Goal: Task Accomplishment & Management: Manage account settings

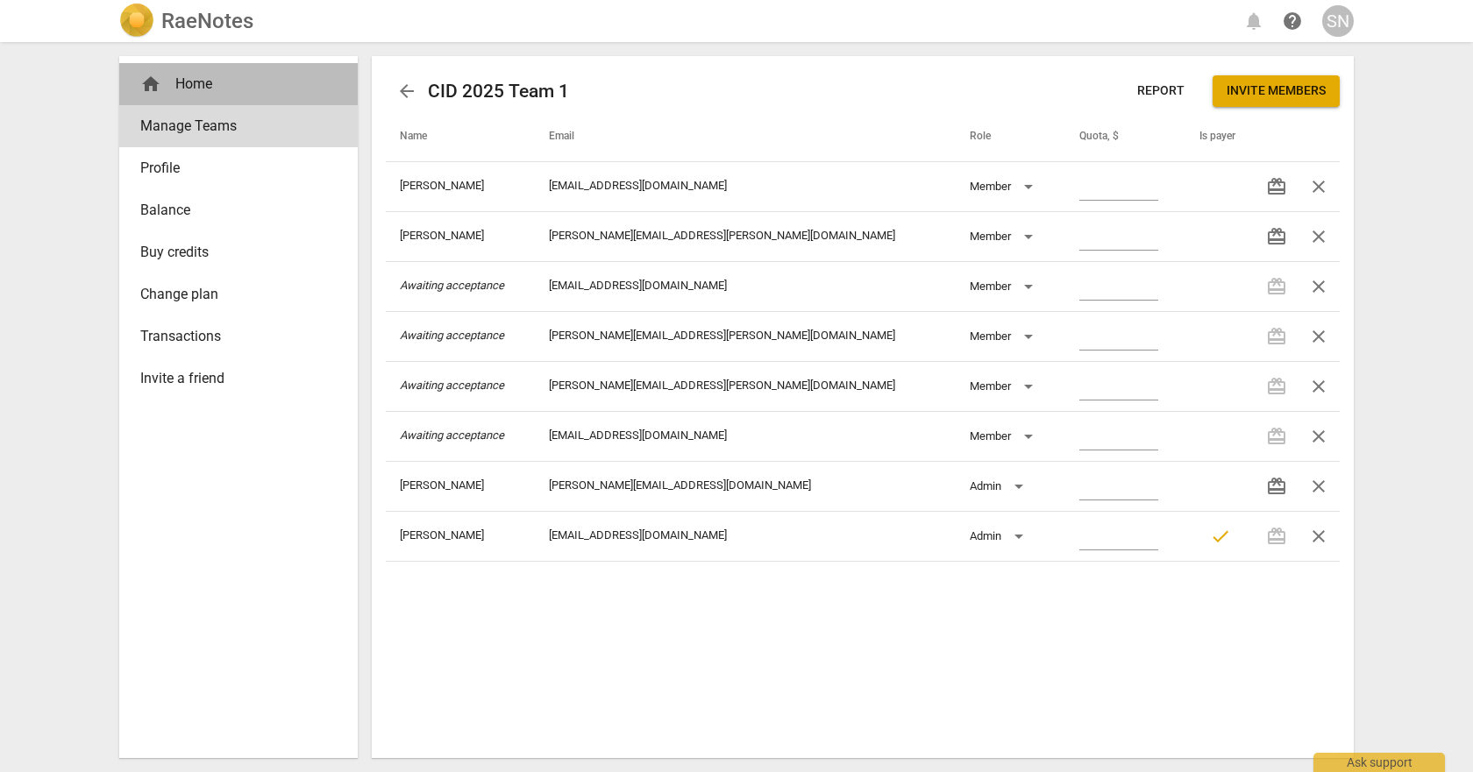
click at [198, 88] on div "home Home" at bounding box center [231, 84] width 182 height 21
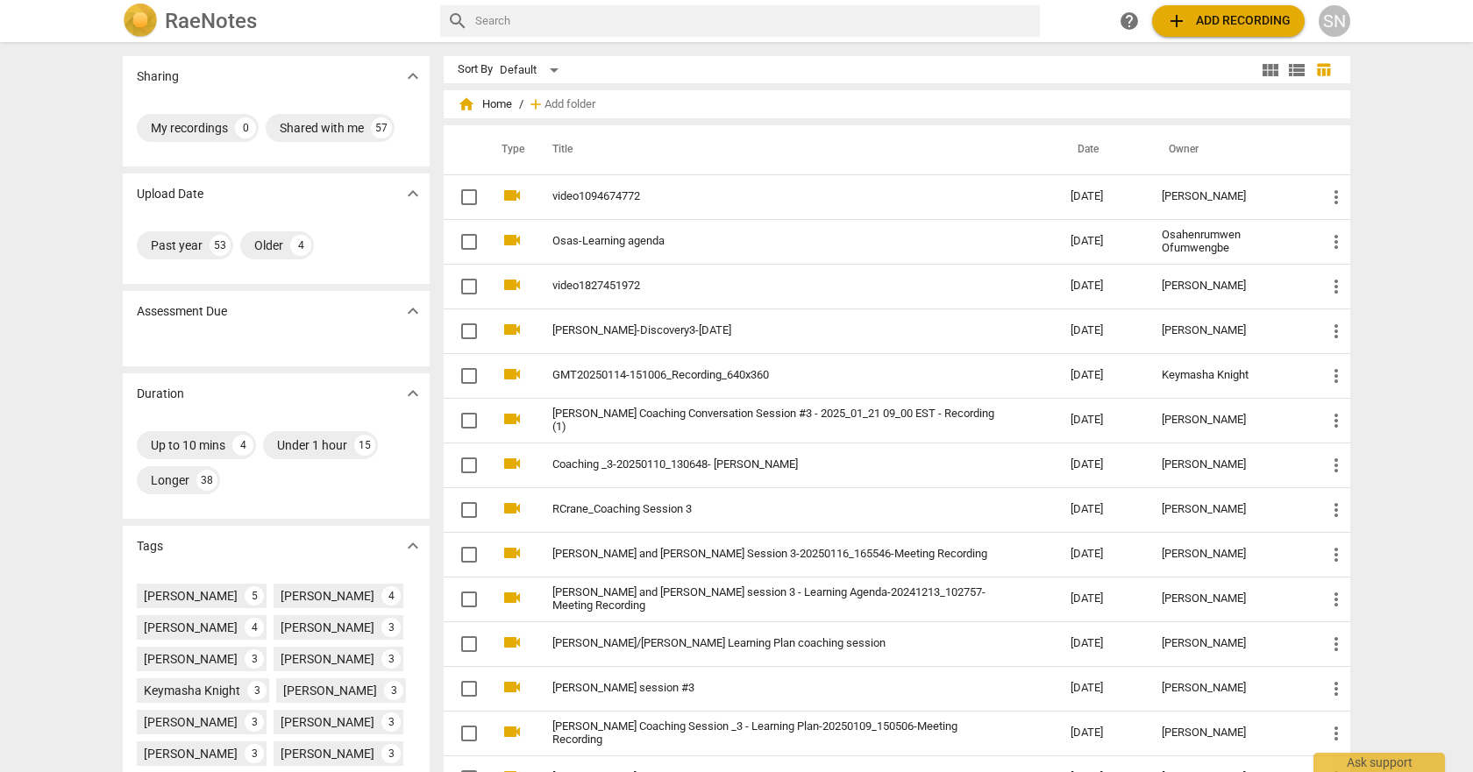
click at [1343, 22] on div "SN" at bounding box center [1335, 21] width 32 height 32
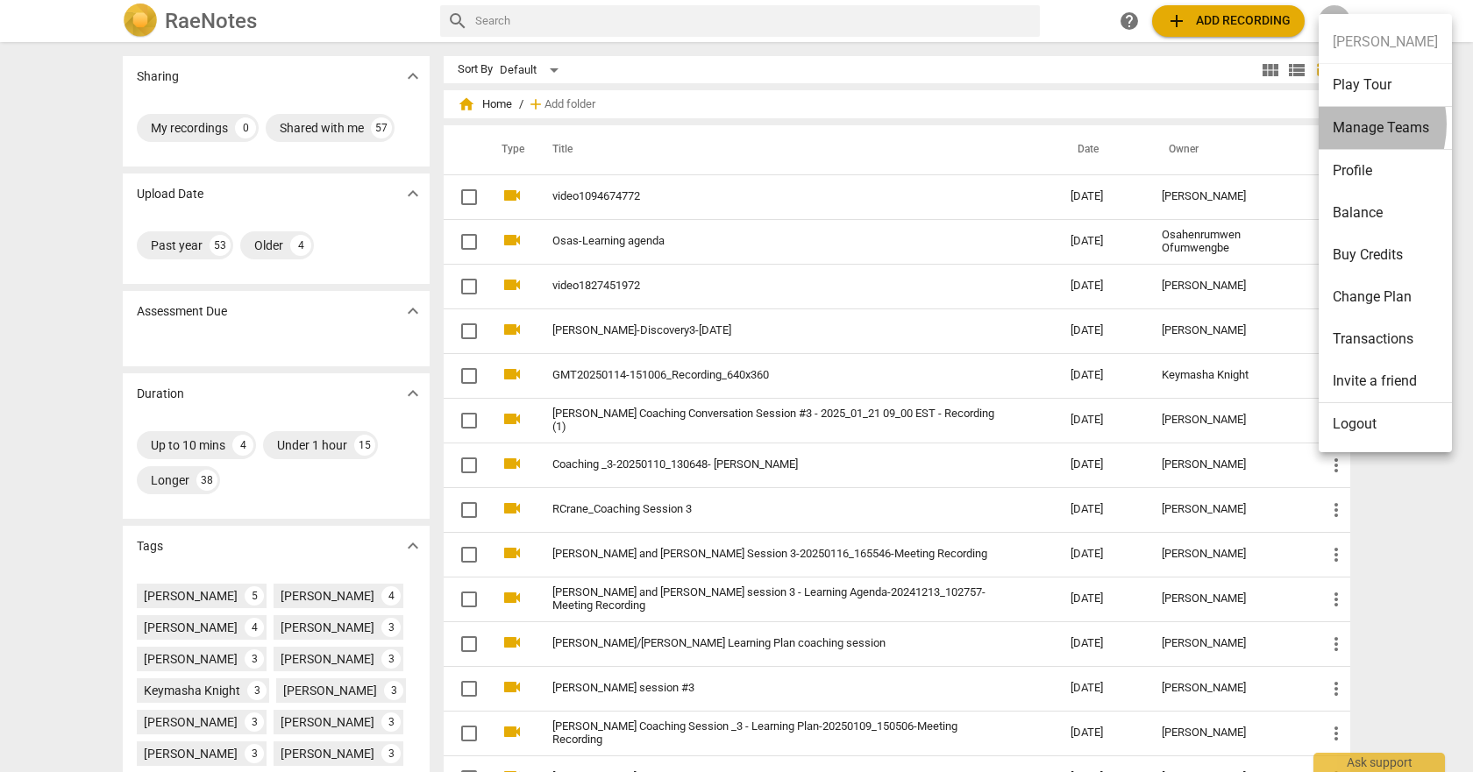
click at [1338, 125] on li "Manage Teams" at bounding box center [1385, 128] width 133 height 43
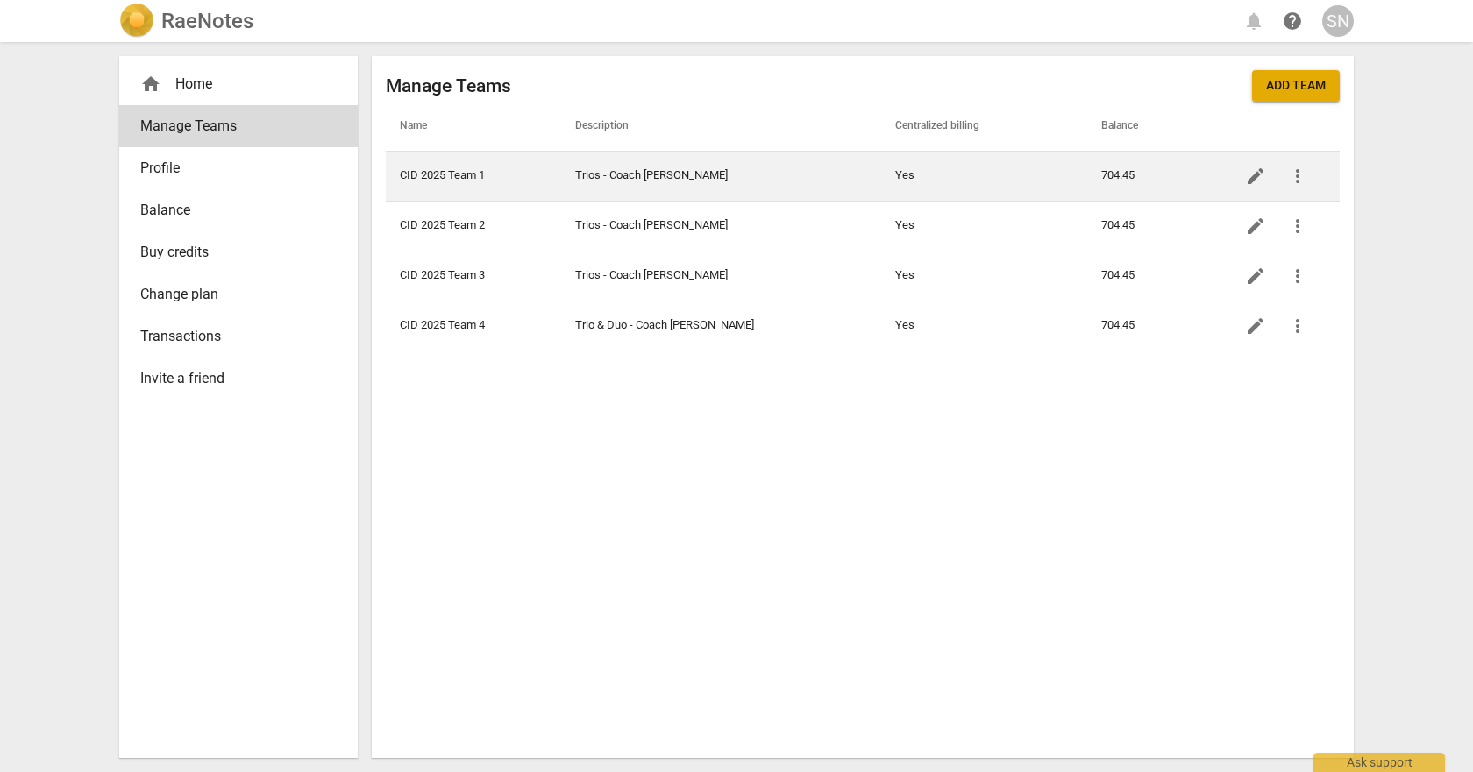
click at [665, 174] on td "Trios - Coach [PERSON_NAME]" at bounding box center [721, 176] width 320 height 50
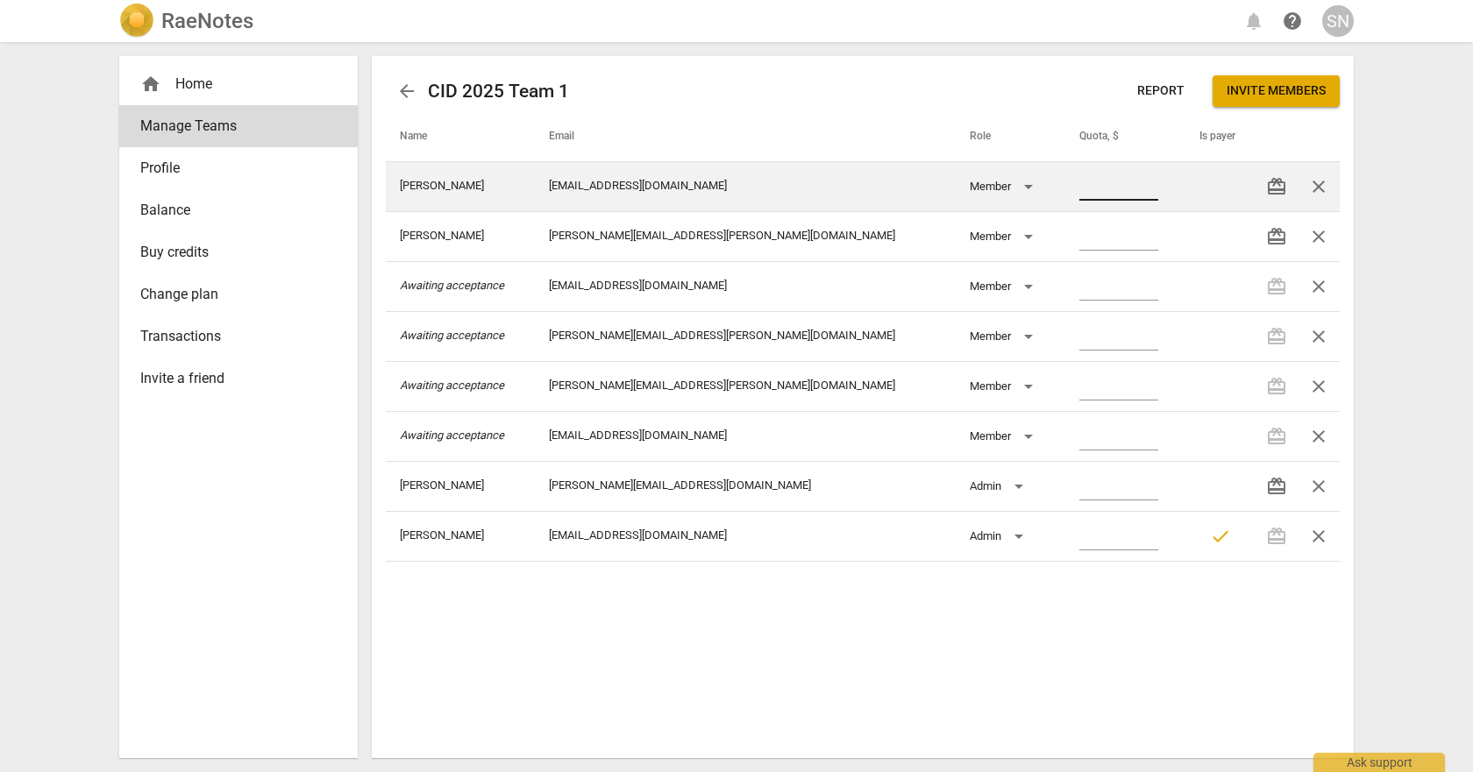
click at [1079, 189] on input "number" at bounding box center [1118, 187] width 79 height 25
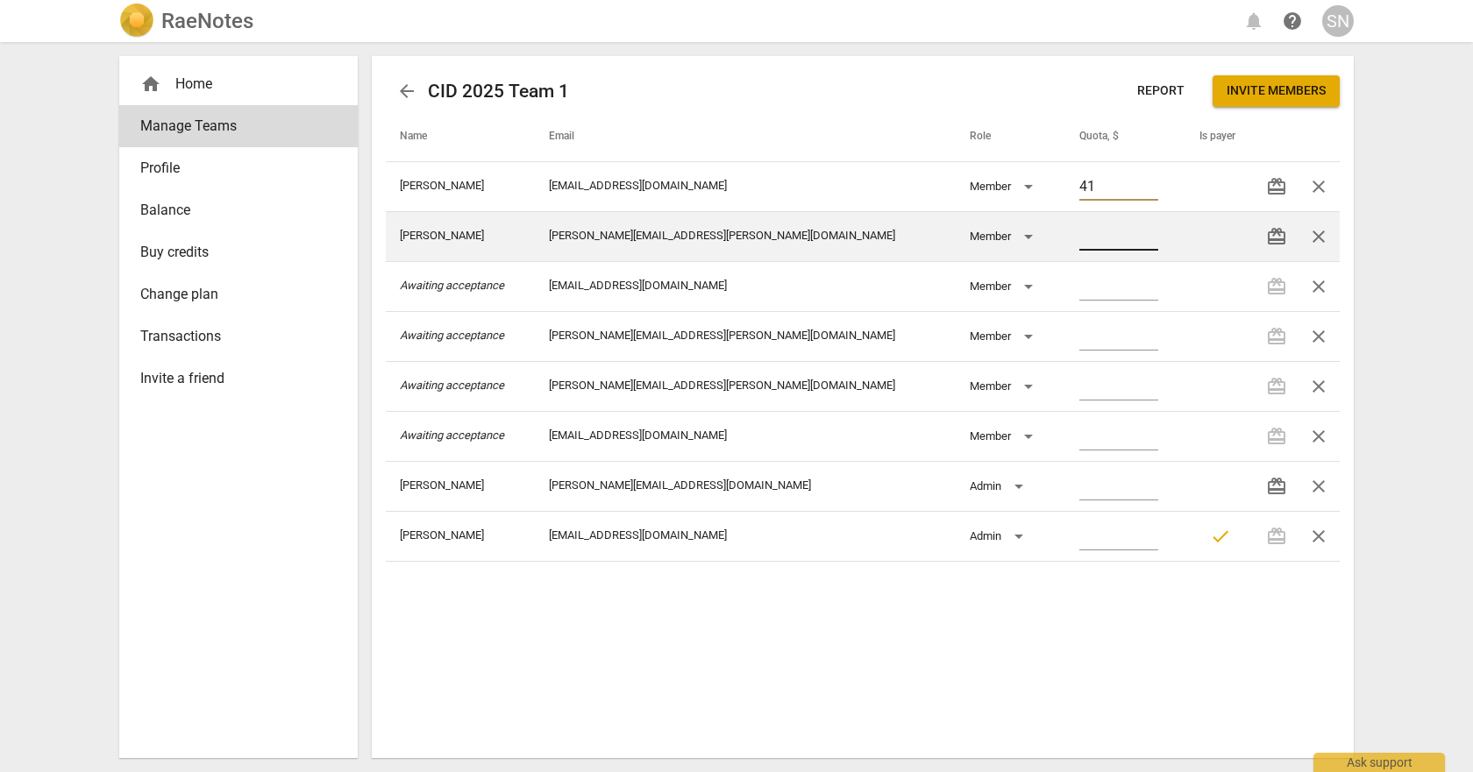
click at [1093, 230] on input "number" at bounding box center [1118, 237] width 79 height 25
type input "41.00"
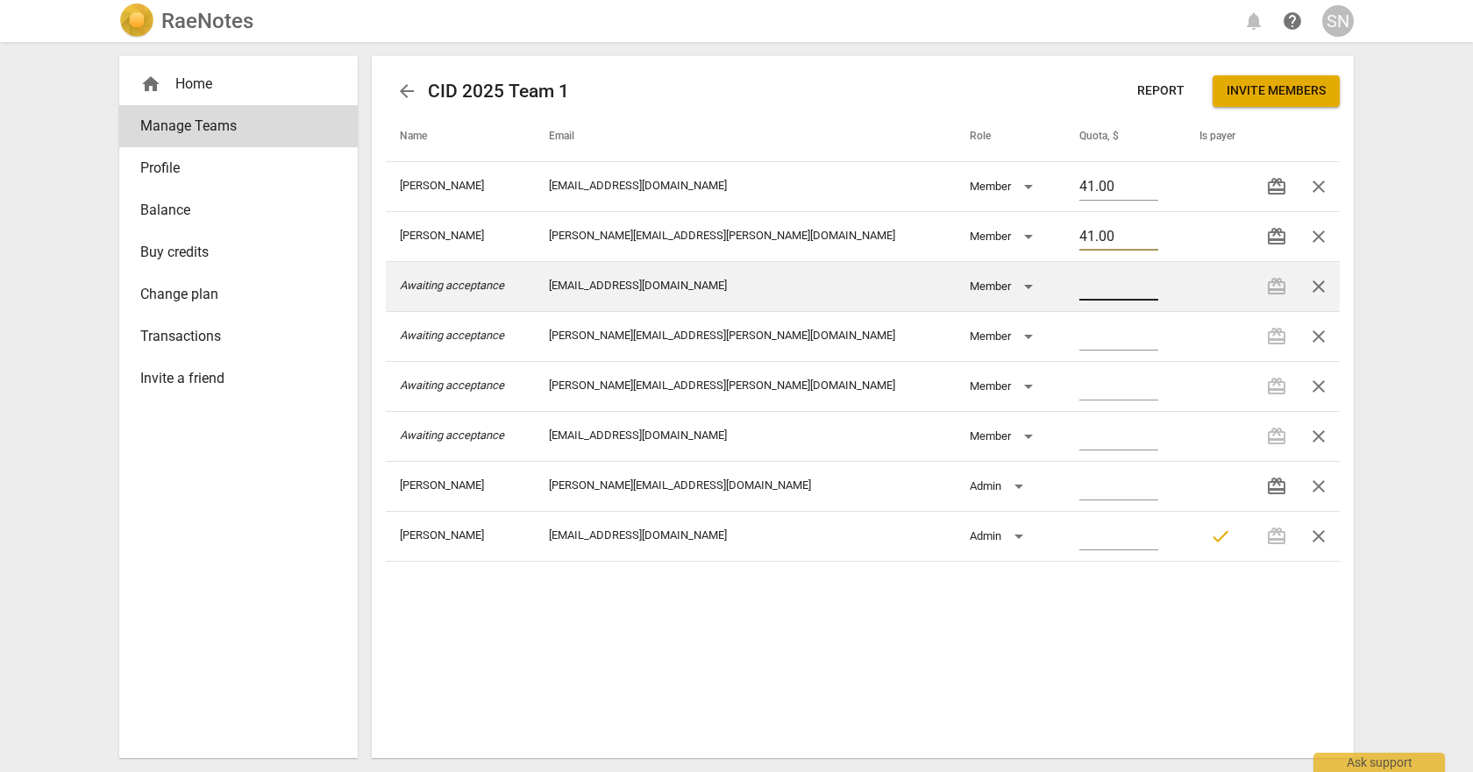
type input "41.00"
click at [1079, 285] on input "number" at bounding box center [1118, 287] width 79 height 25
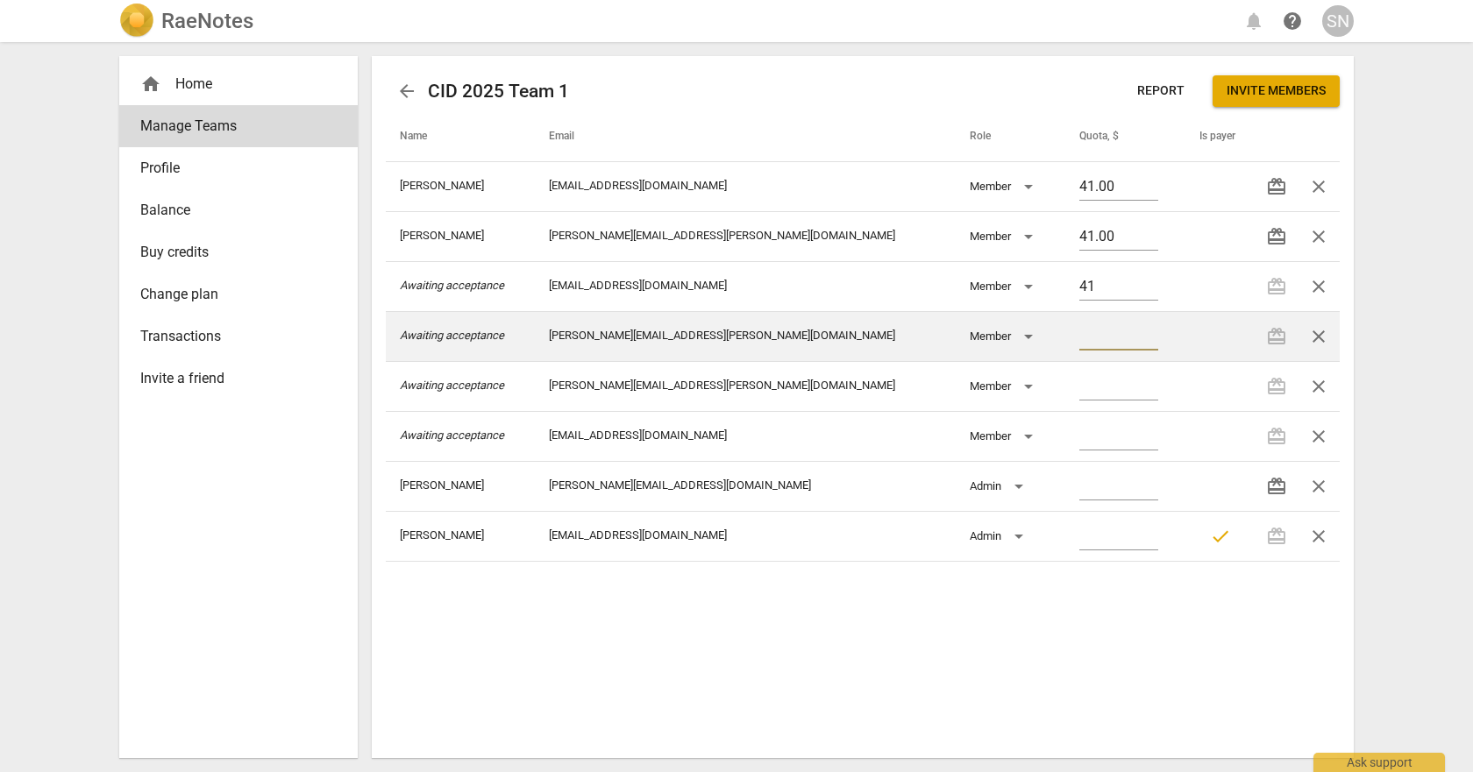
click at [1079, 336] on input "number" at bounding box center [1118, 337] width 79 height 25
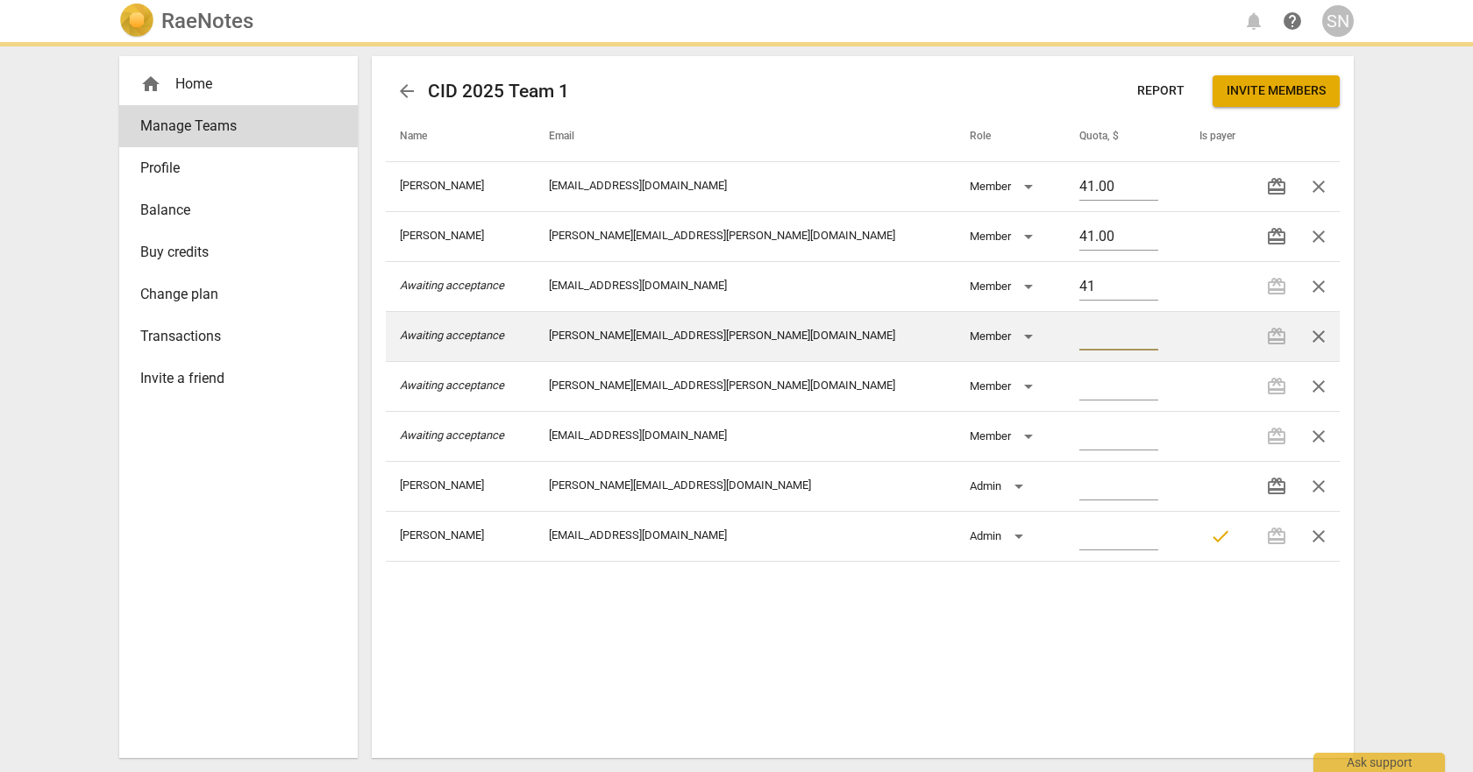
type input "41.00"
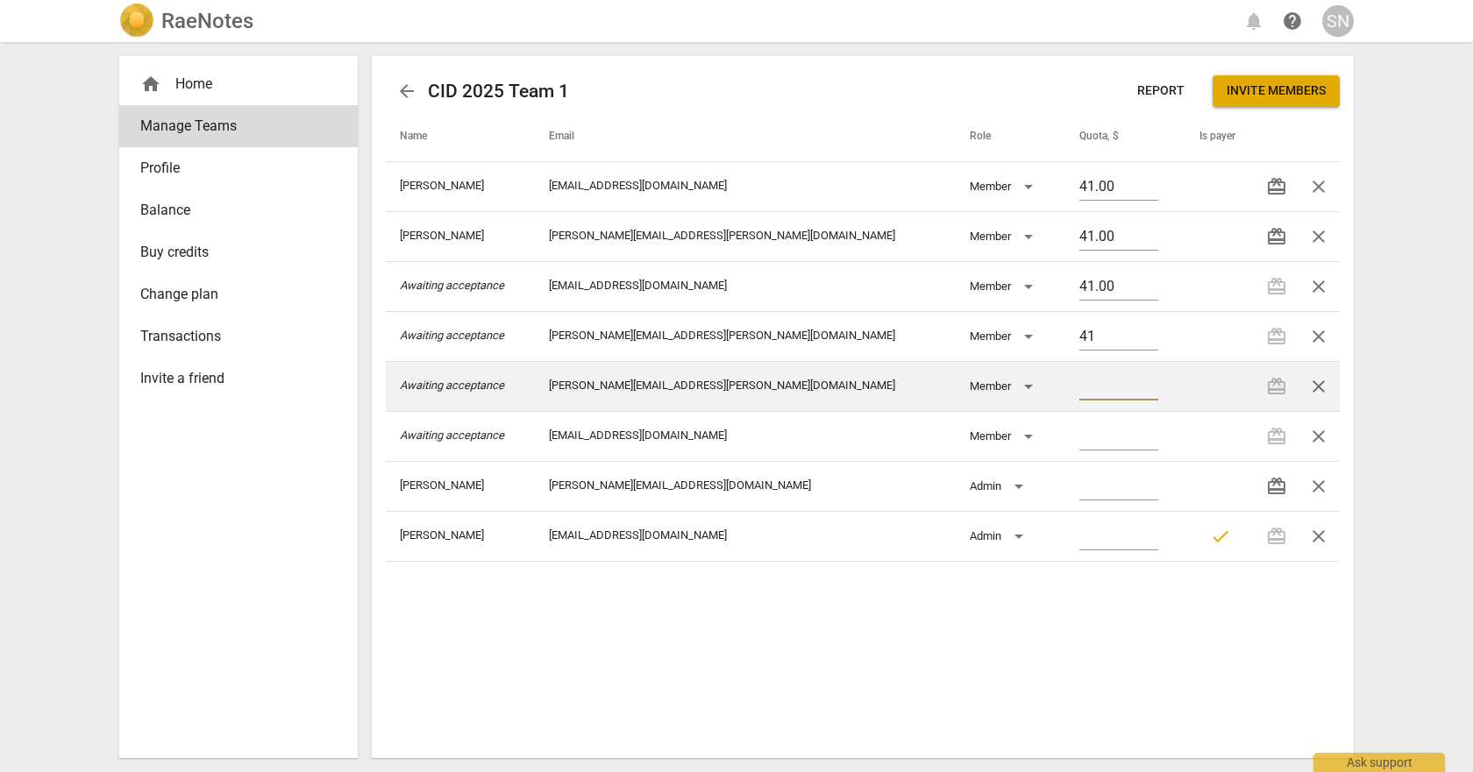
click at [1079, 386] on input "number" at bounding box center [1118, 387] width 79 height 25
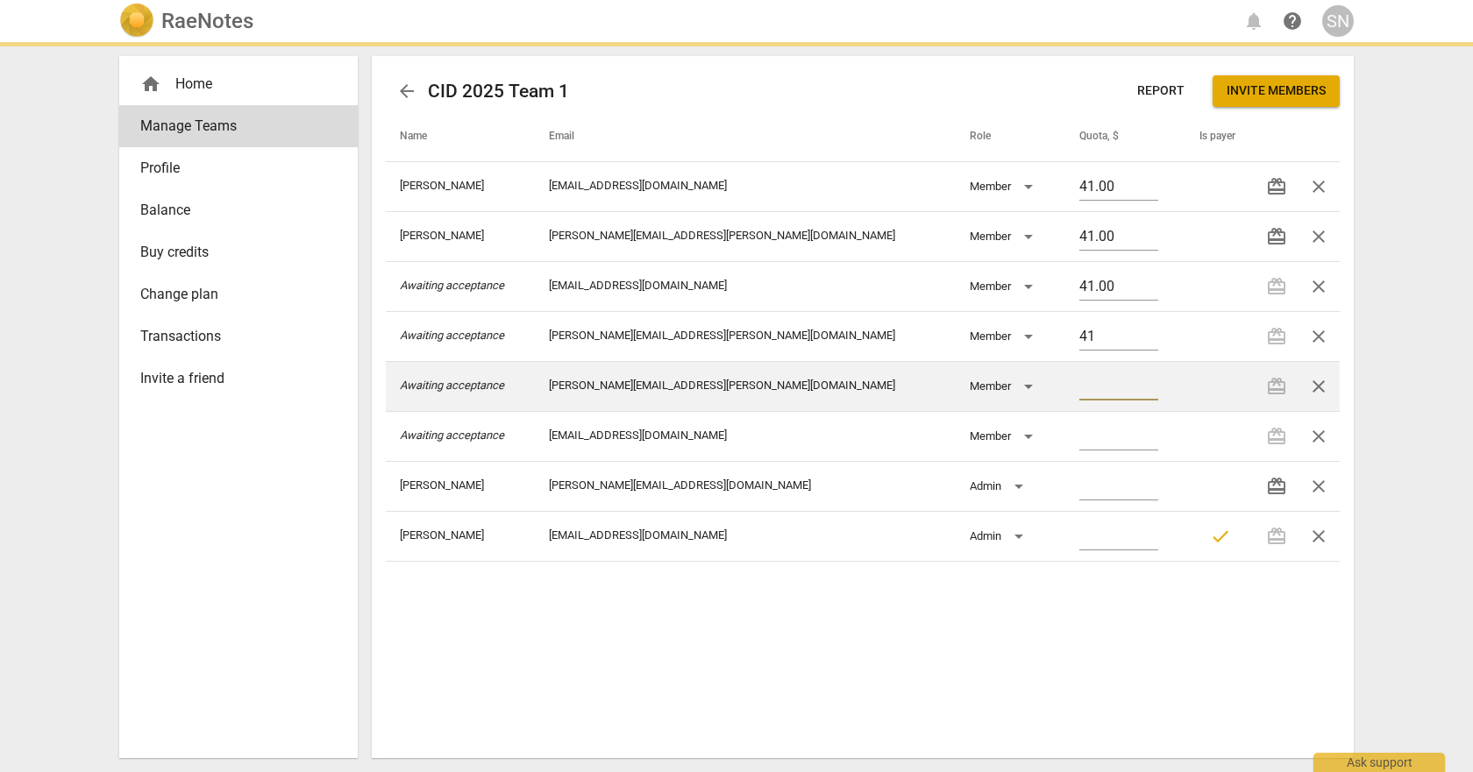
type input "41.00"
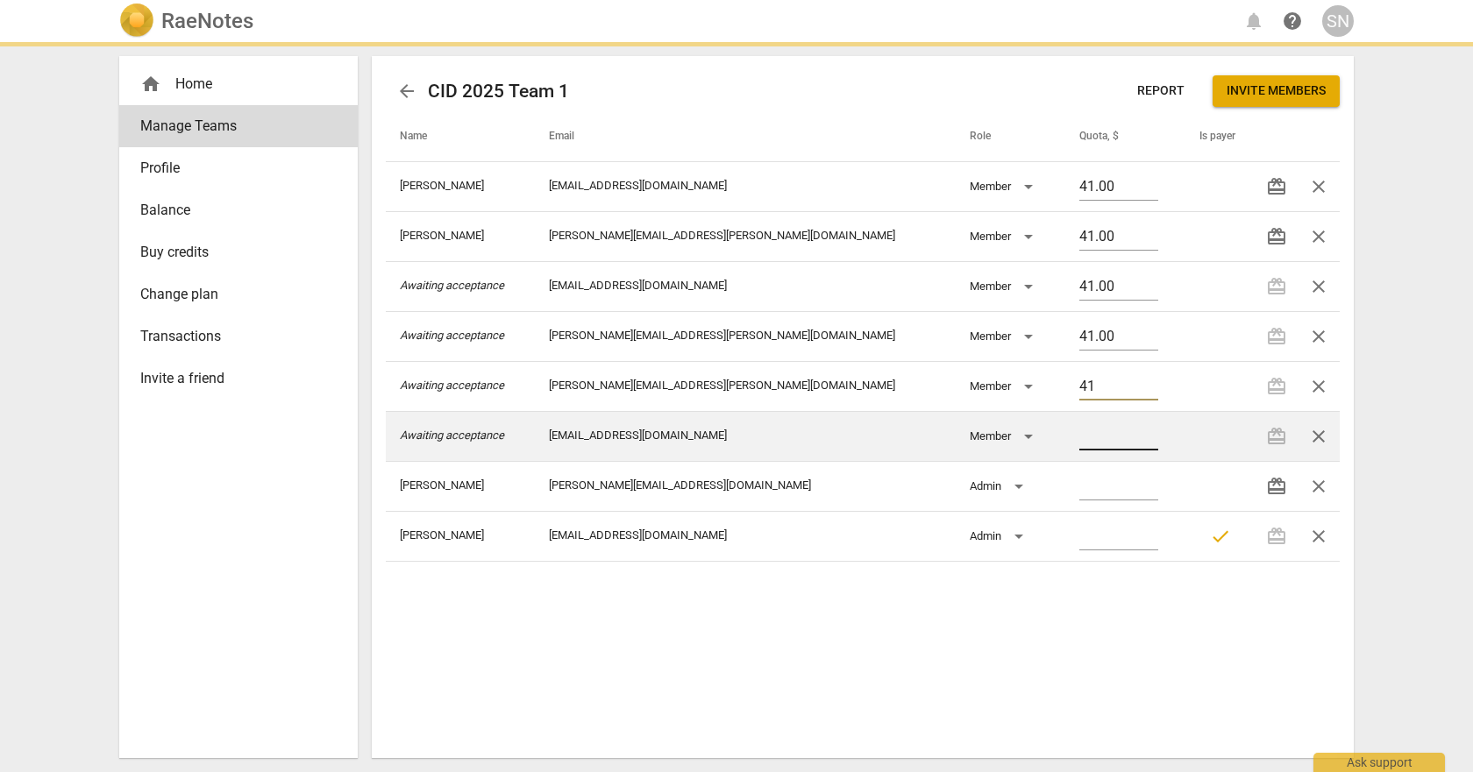
type input "41.00"
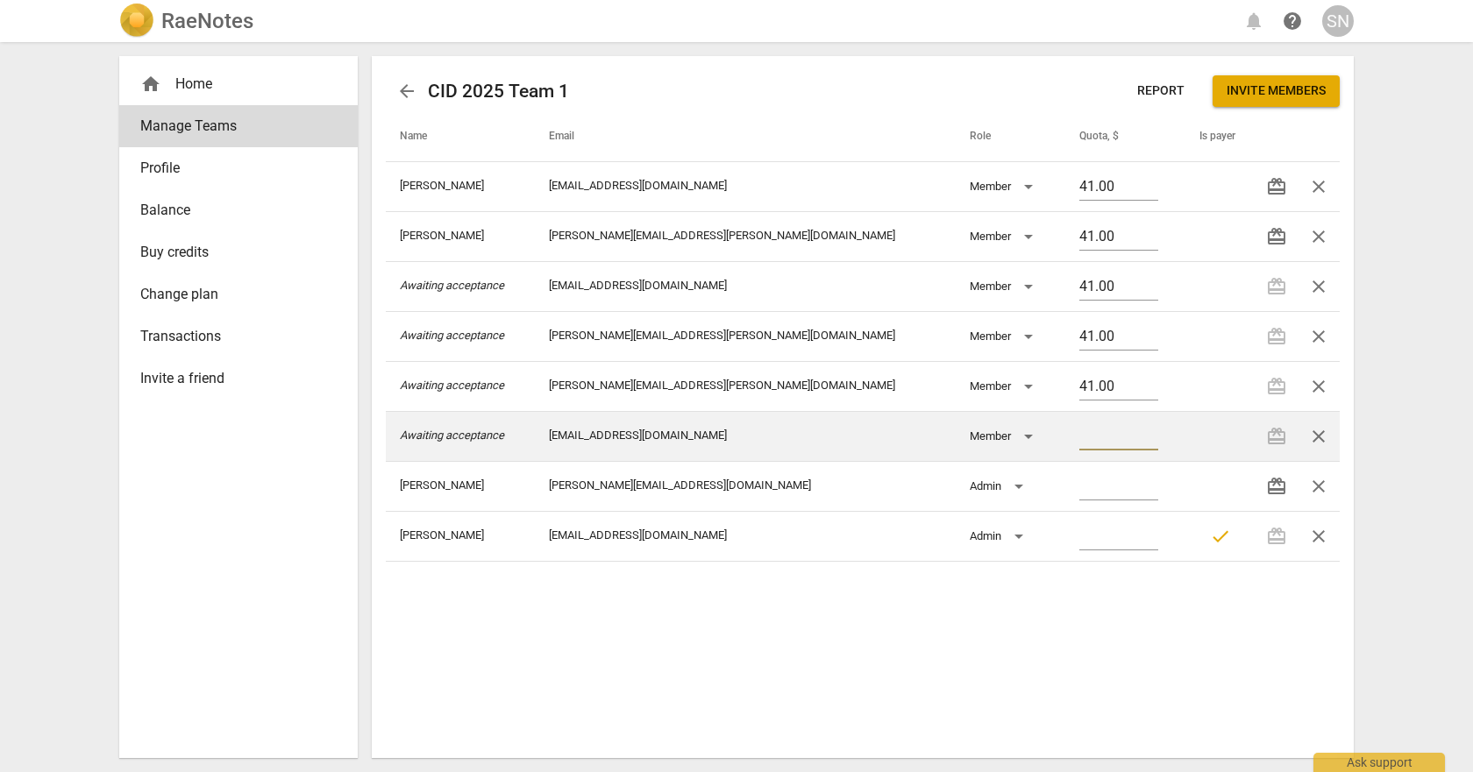
click at [1079, 433] on input "number" at bounding box center [1118, 437] width 79 height 25
type input "41.00"
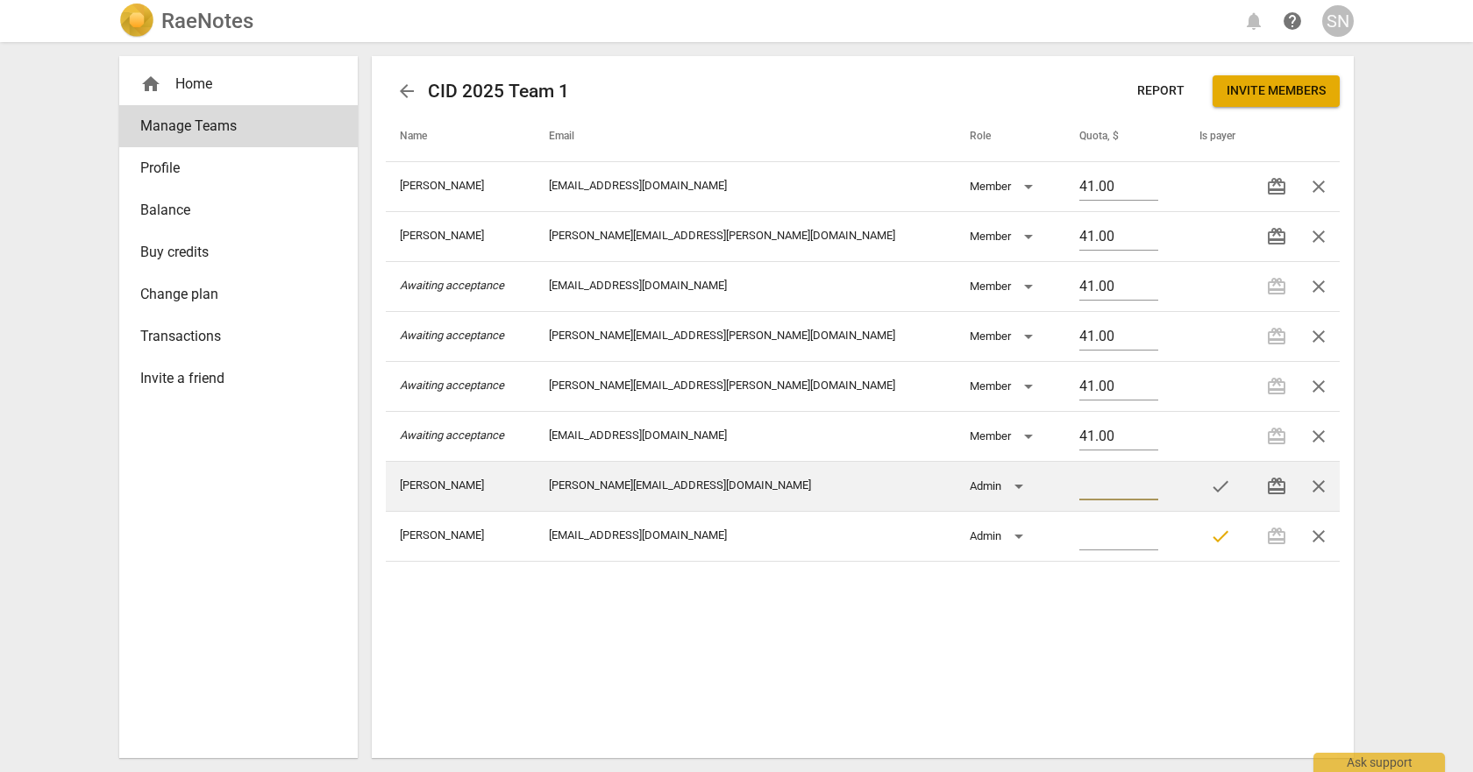
click at [1106, 483] on input "number" at bounding box center [1118, 487] width 79 height 25
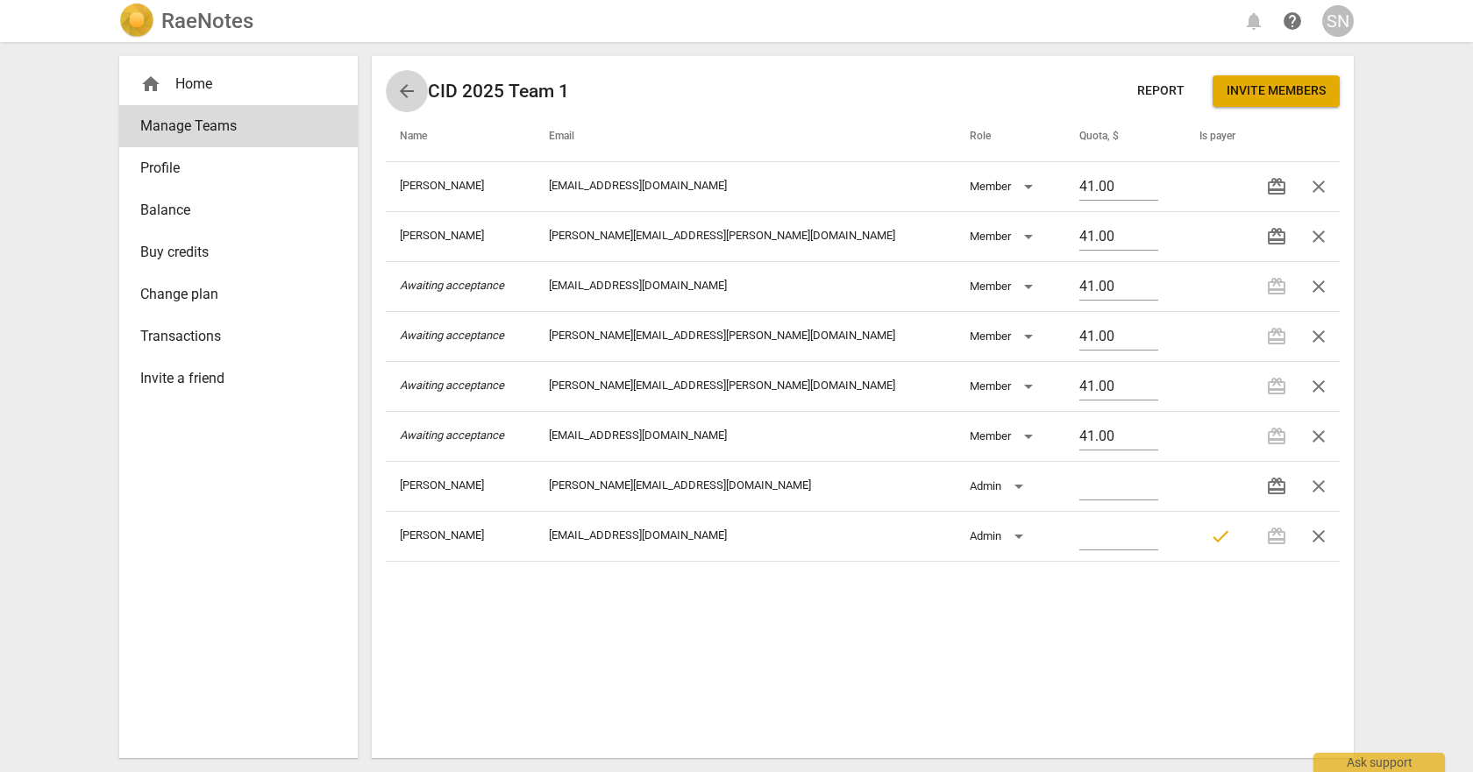
click at [401, 86] on span "arrow_back" at bounding box center [406, 91] width 21 height 21
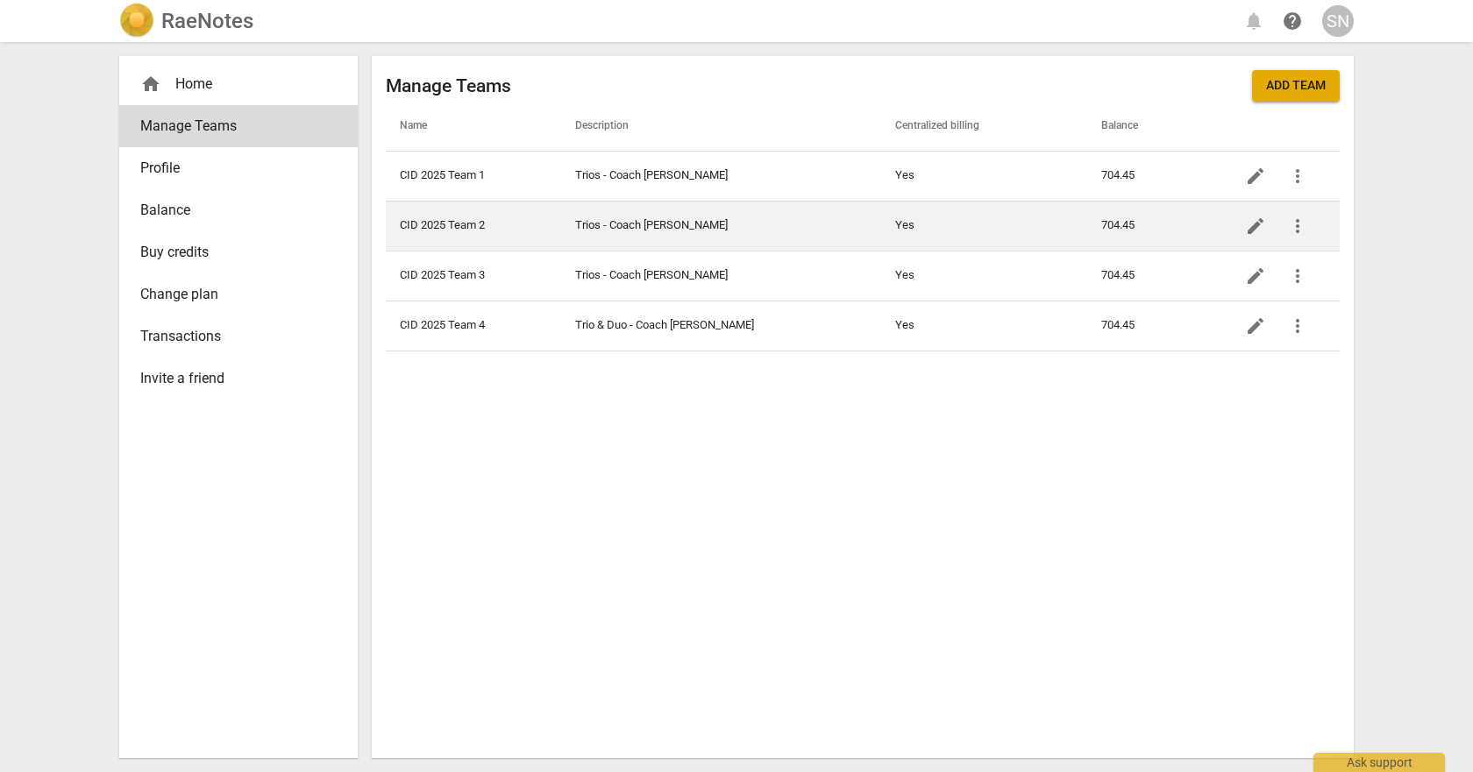
click at [637, 224] on td "Trios - Coach [PERSON_NAME]" at bounding box center [721, 226] width 320 height 50
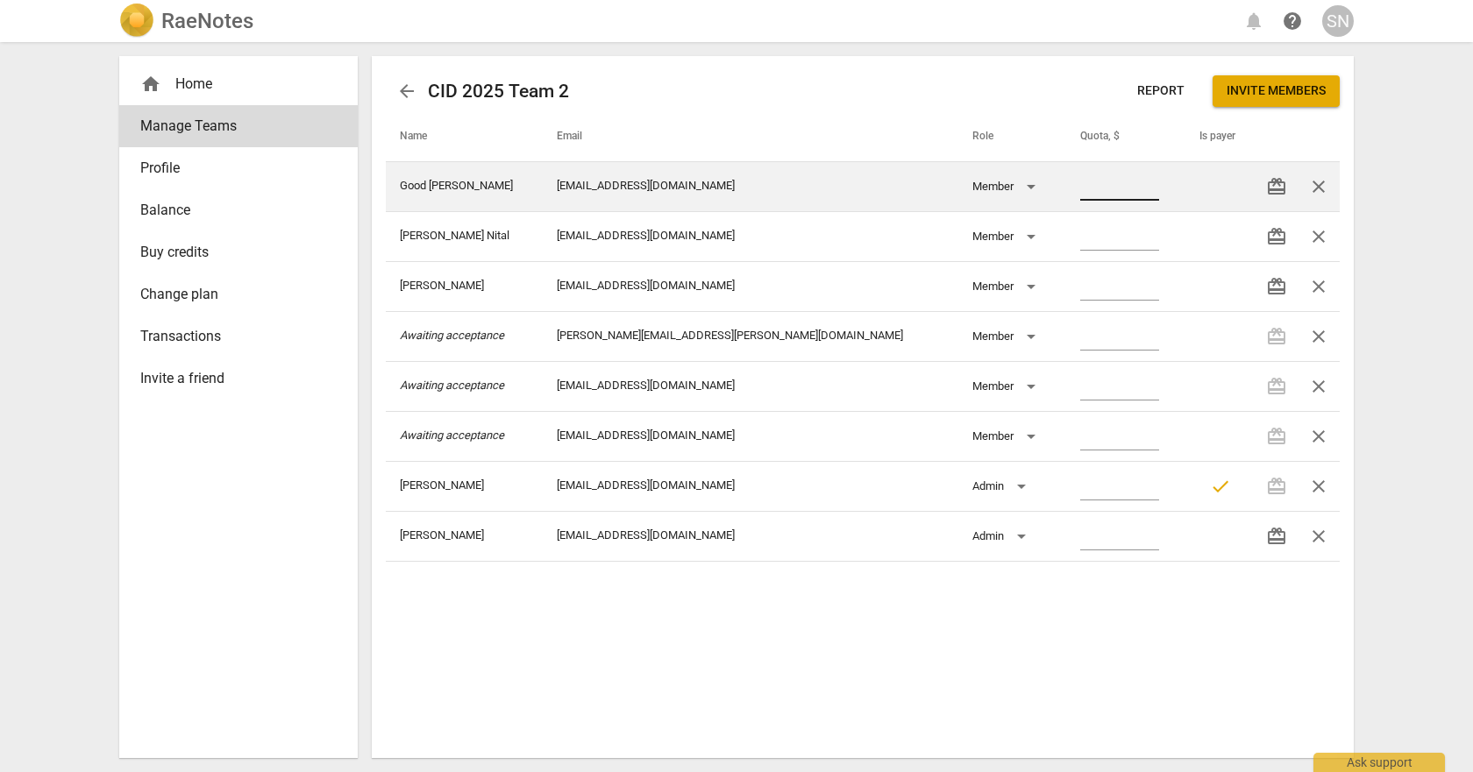
click at [1080, 187] on input "number" at bounding box center [1119, 187] width 79 height 25
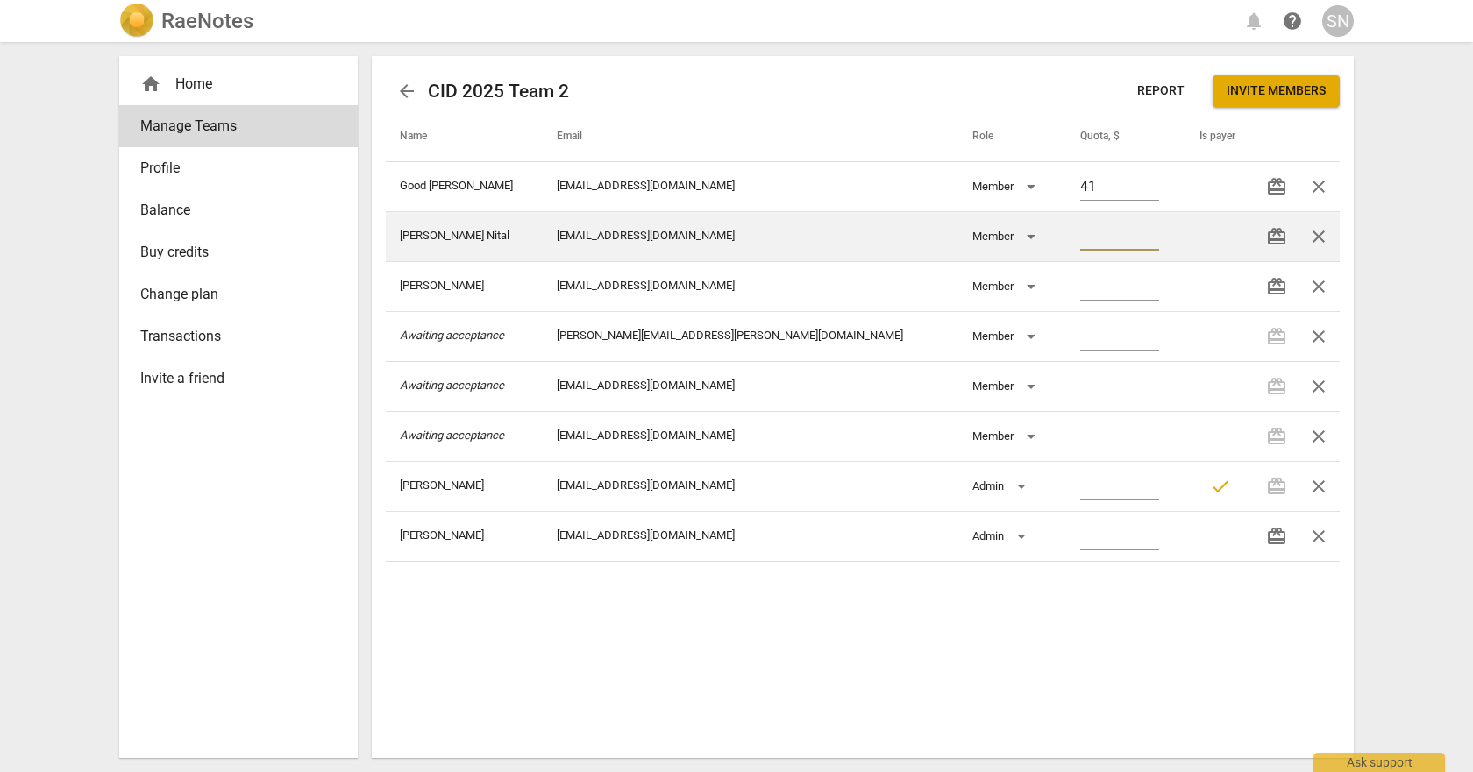
click at [1080, 230] on input "number" at bounding box center [1119, 237] width 79 height 25
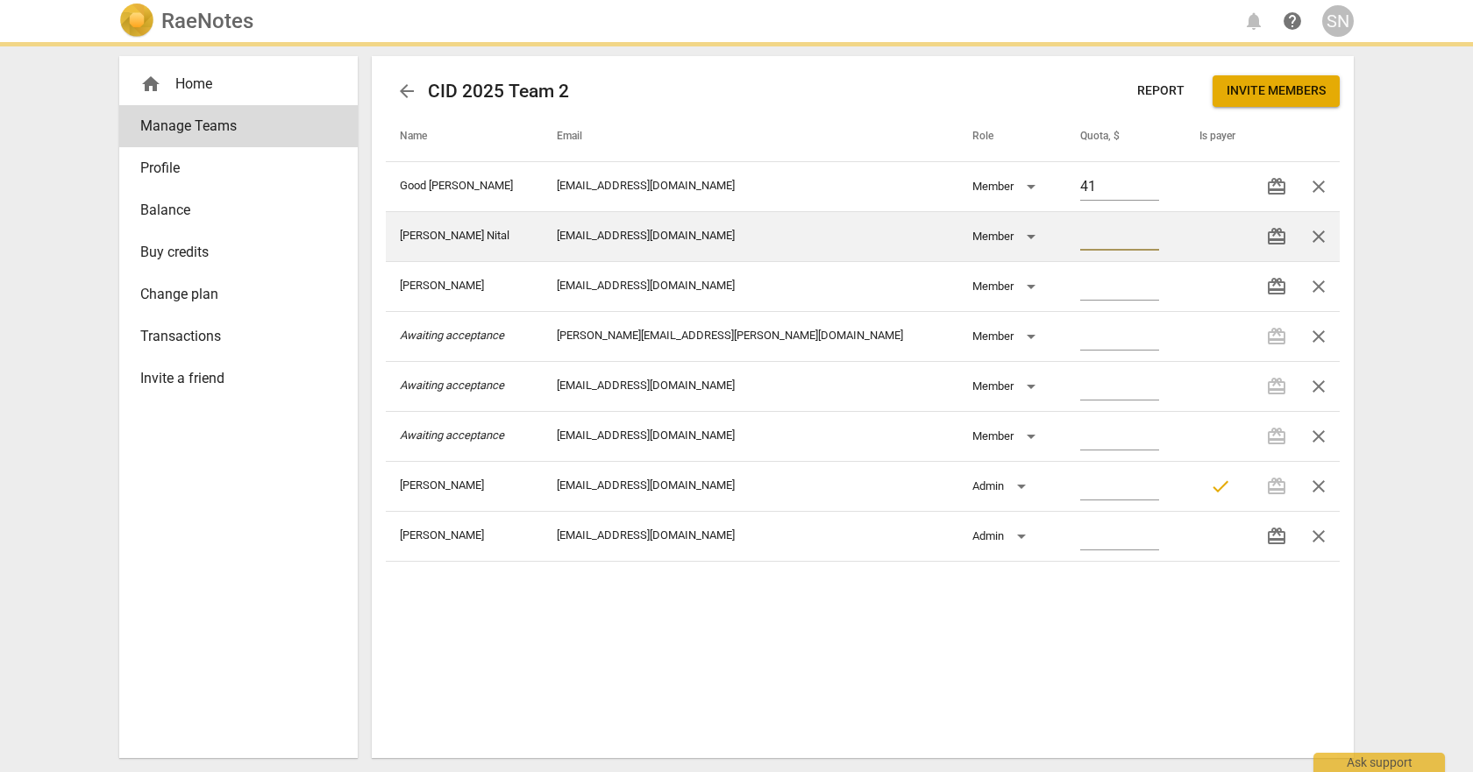
type input "41.00"
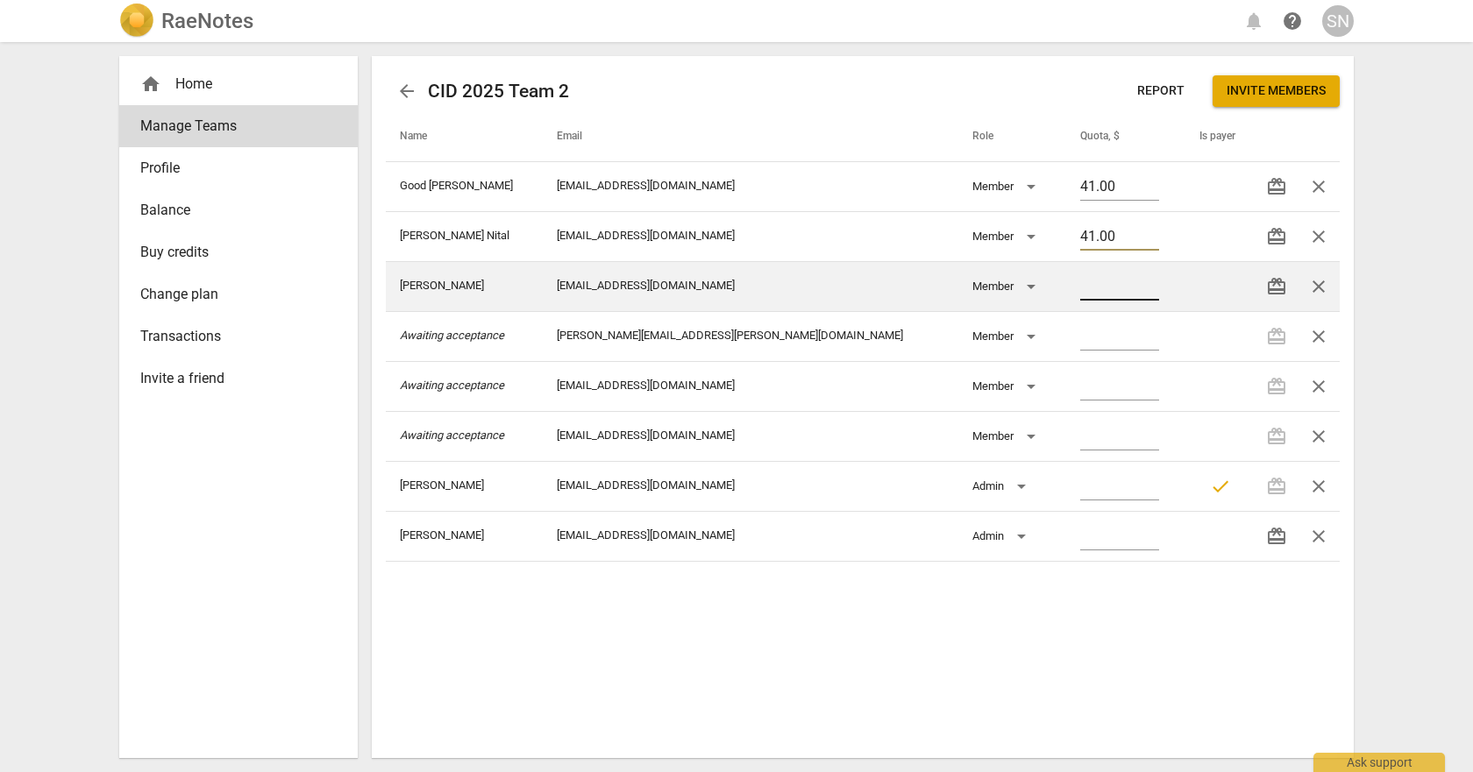
type input "41.00"
click at [1080, 292] on input "number" at bounding box center [1119, 287] width 79 height 25
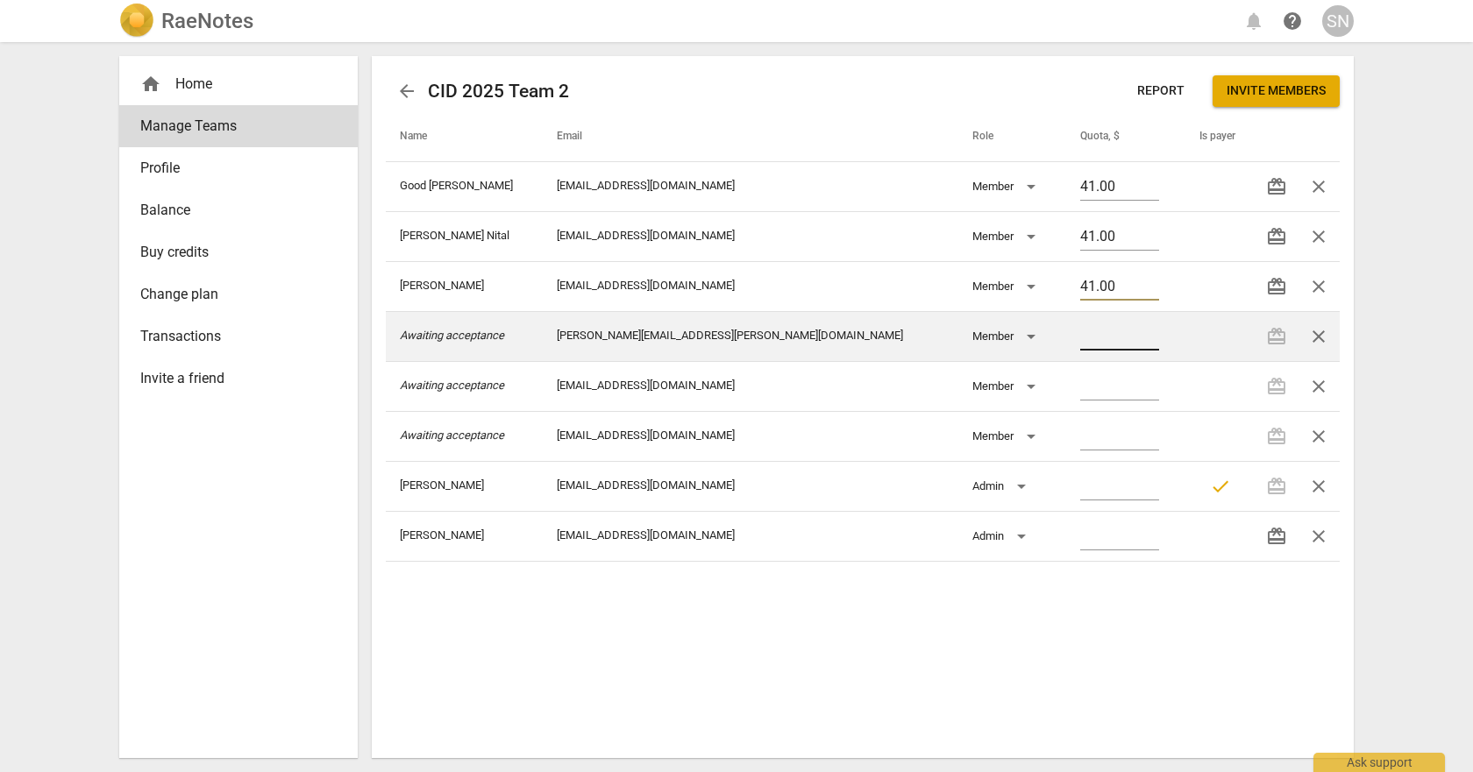
type input "41.00"
click at [1080, 336] on input "number" at bounding box center [1119, 337] width 79 height 25
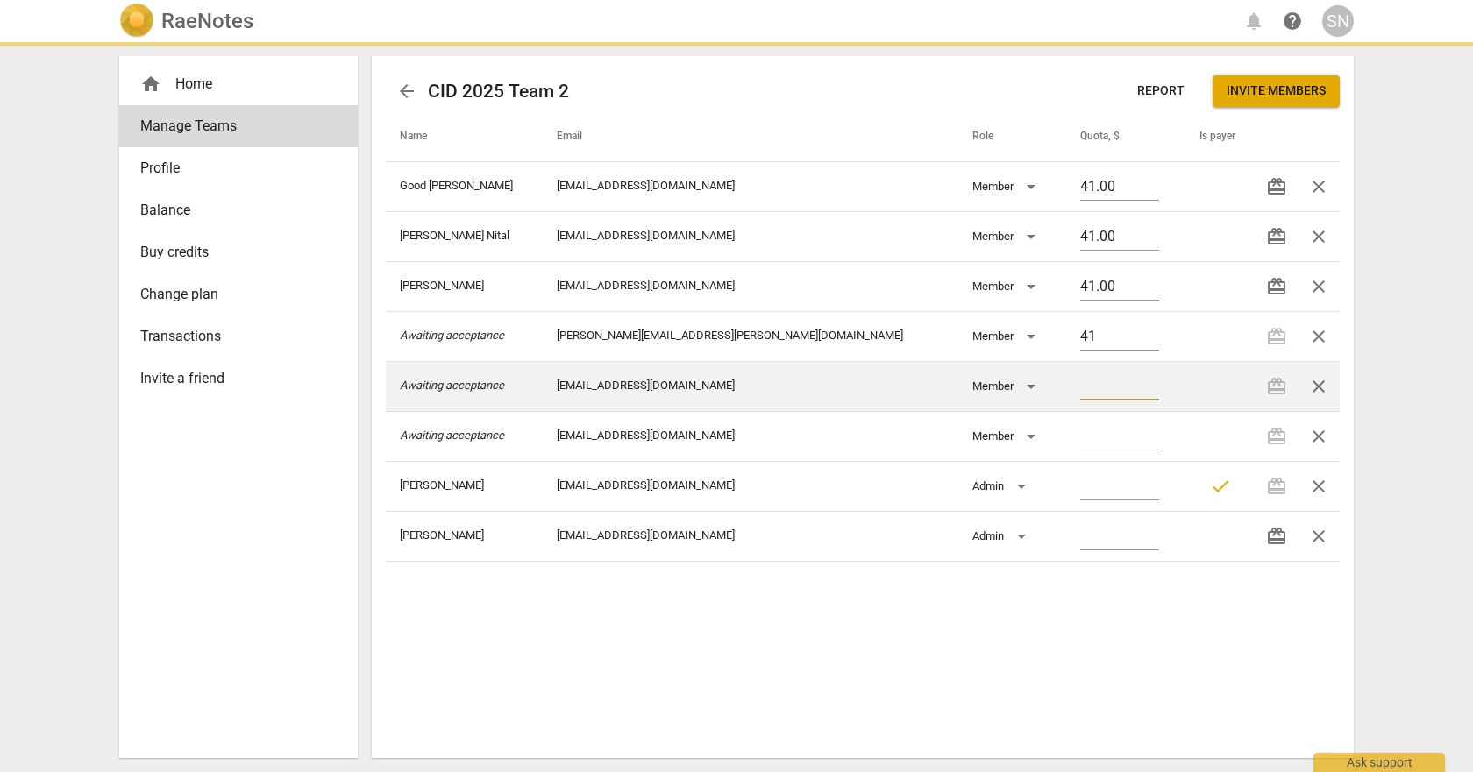
click at [1080, 381] on input "number" at bounding box center [1119, 387] width 79 height 25
type input "41.00"
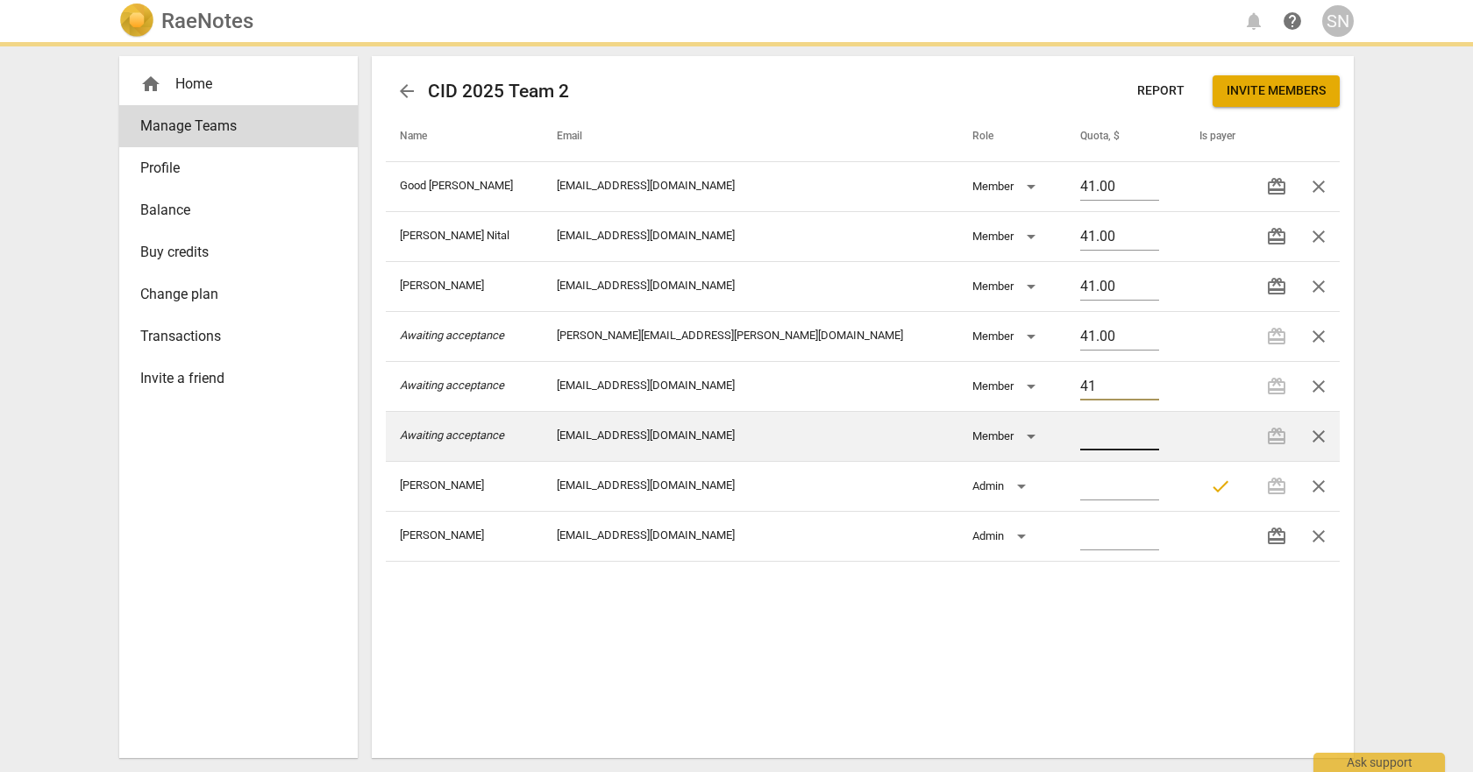
click at [1080, 432] on input "number" at bounding box center [1119, 437] width 79 height 25
type input "41.00"
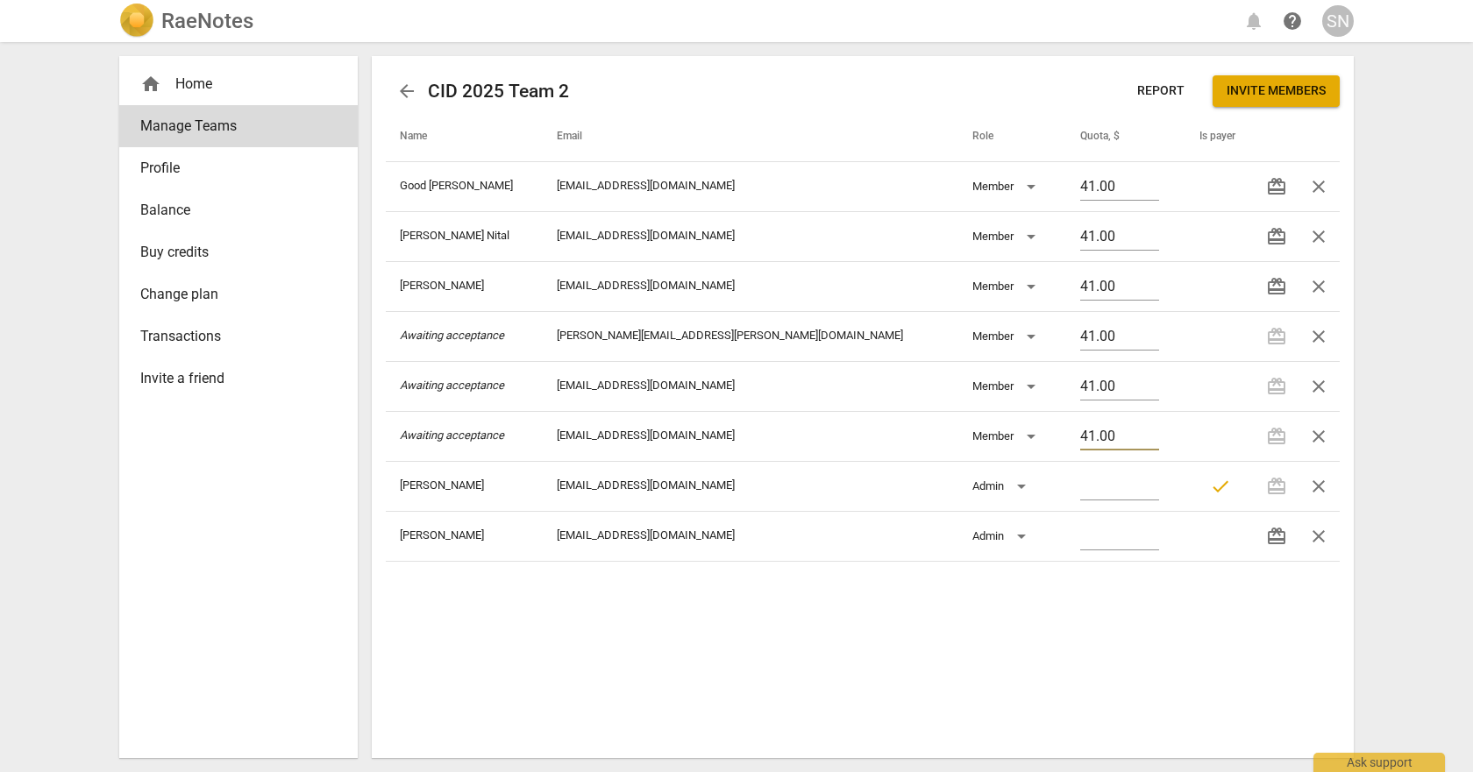
type input "41.00"
click at [395, 89] on span "arrow_back" at bounding box center [407, 91] width 42 height 21
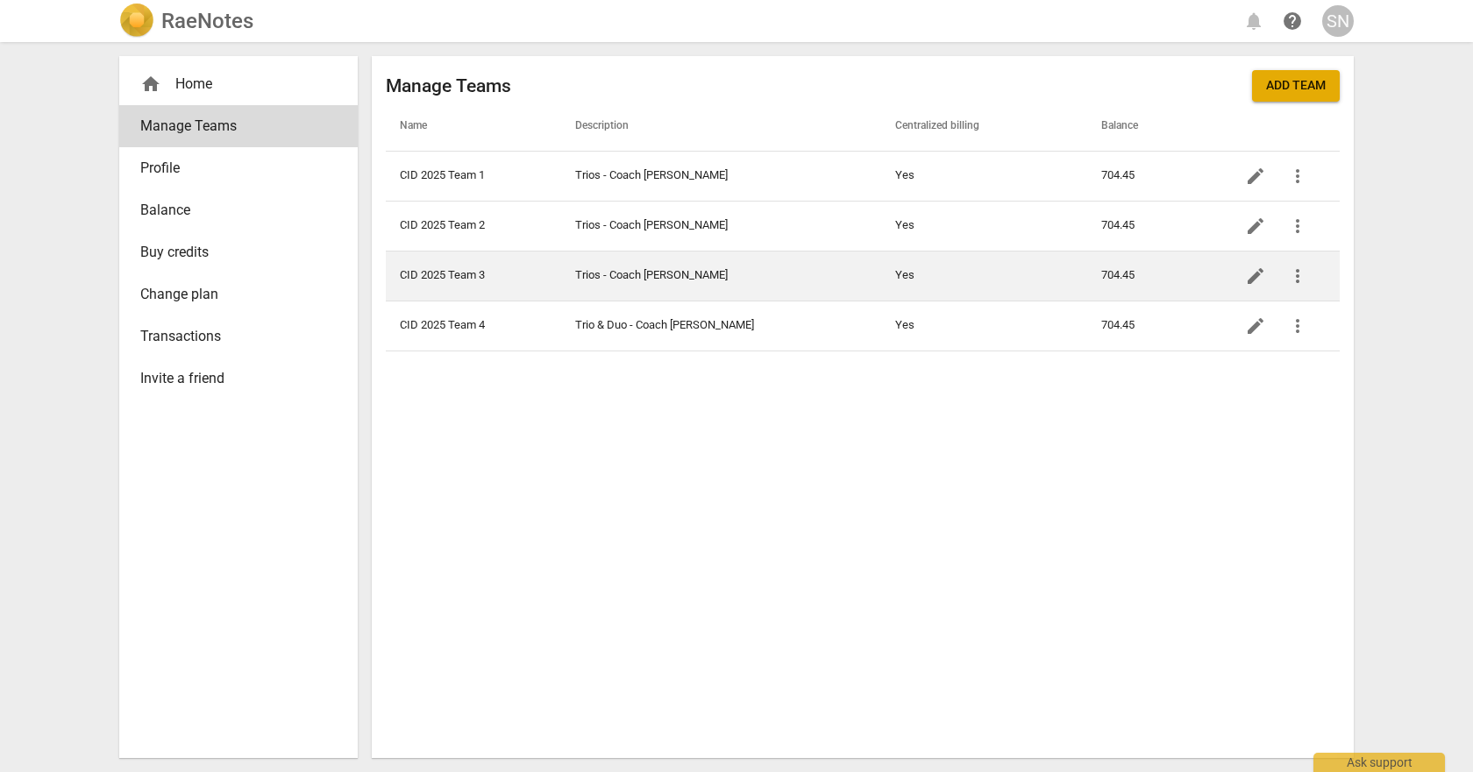
click at [629, 277] on td "Trios - Coach [PERSON_NAME]" at bounding box center [721, 276] width 320 height 50
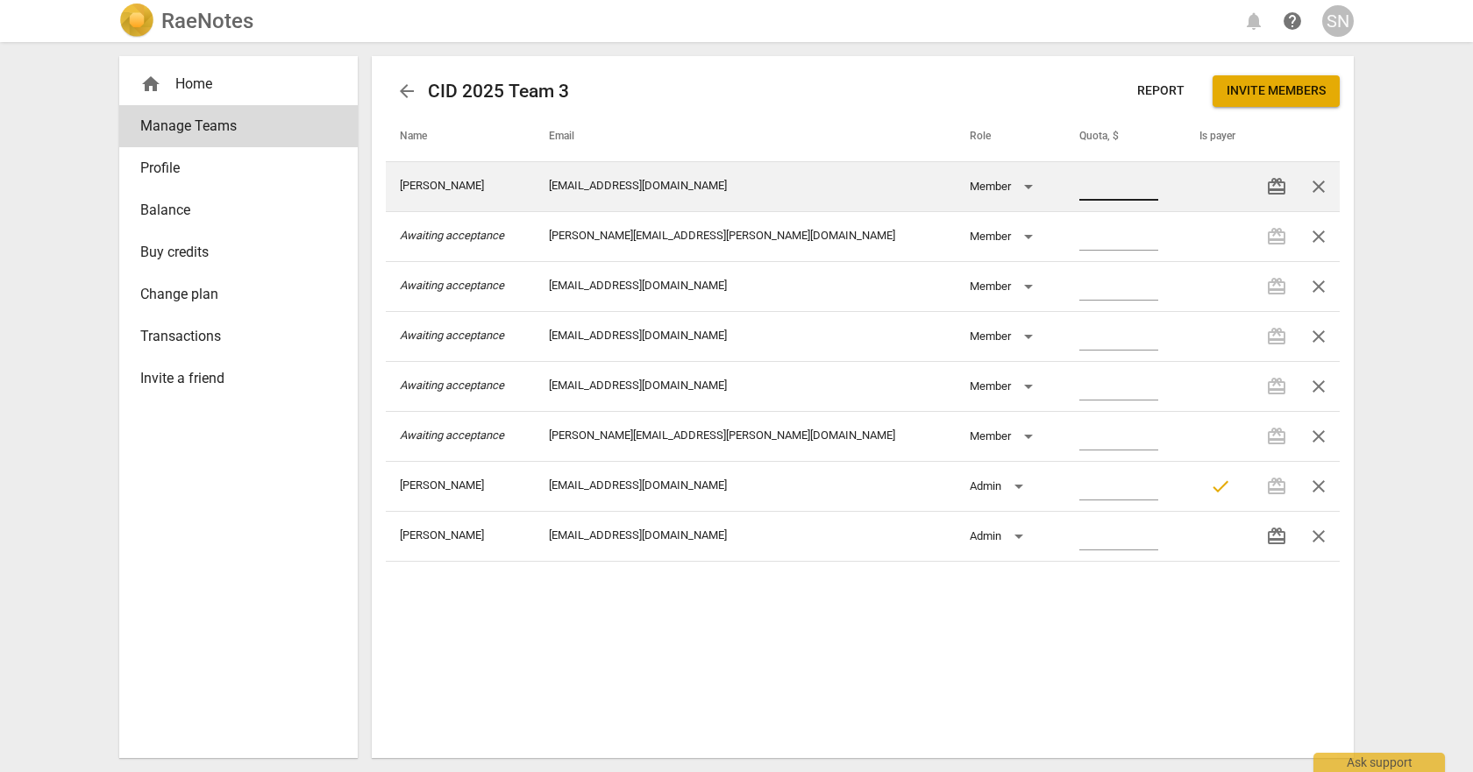
click at [1079, 180] on input "number" at bounding box center [1118, 187] width 79 height 25
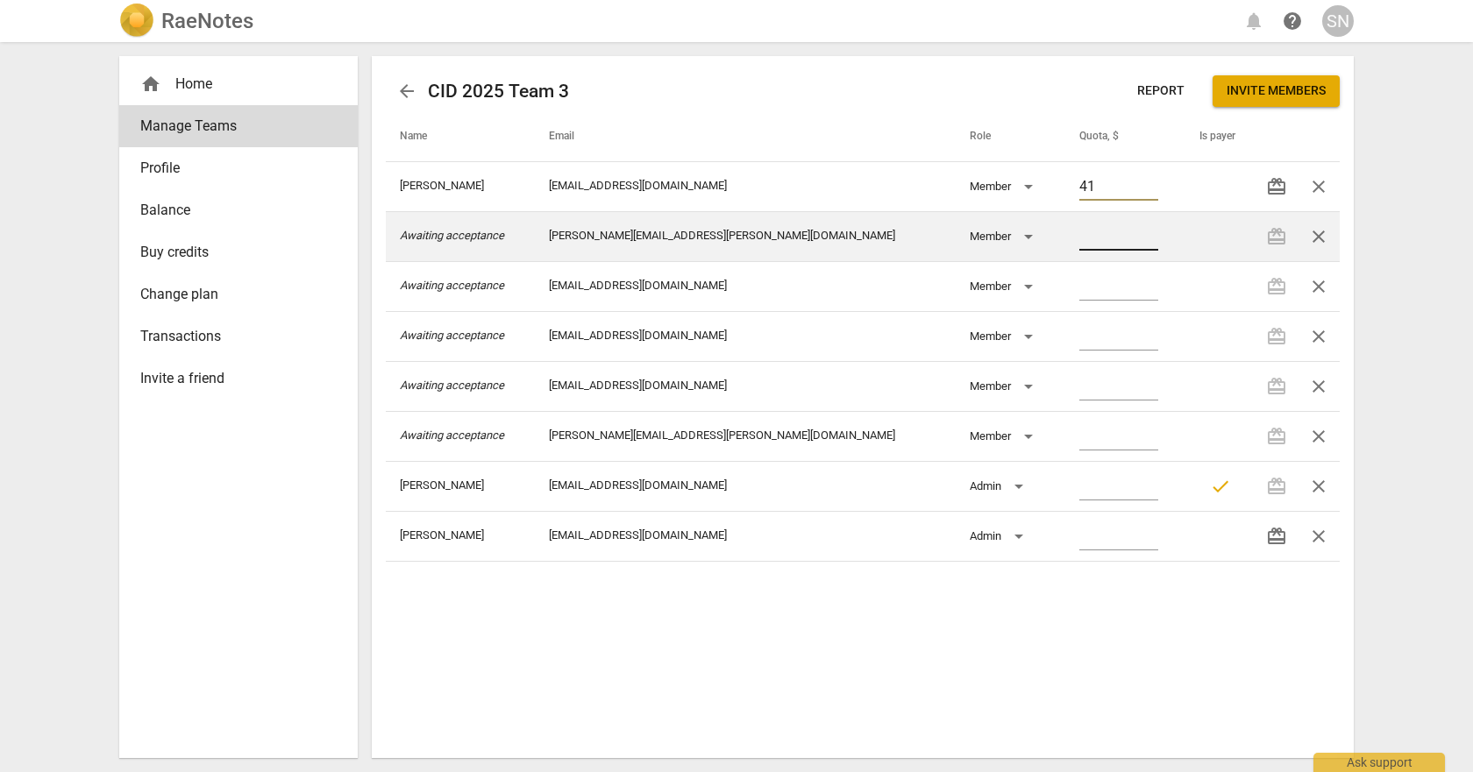
click at [1079, 239] on input "number" at bounding box center [1118, 237] width 79 height 25
type input "41.00"
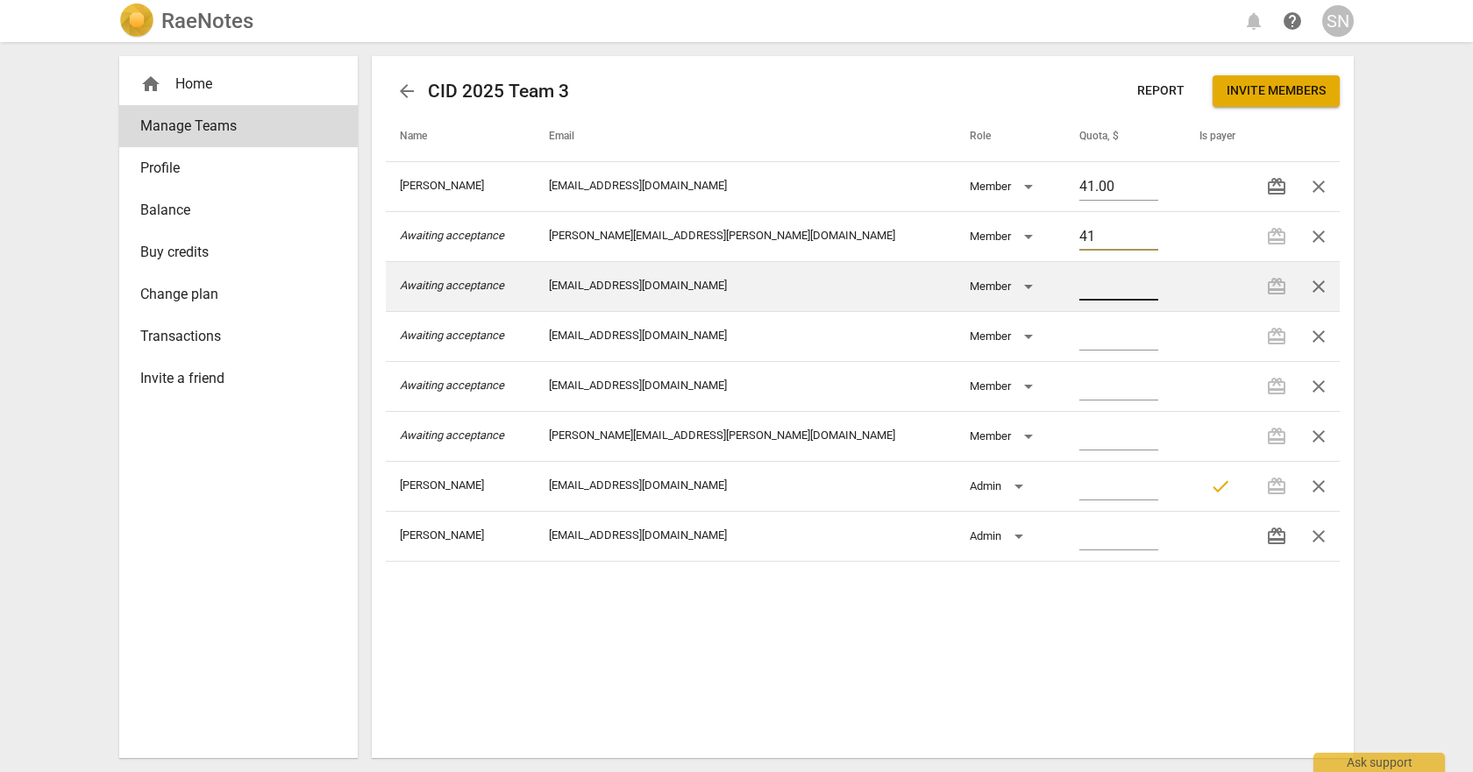
click at [1079, 288] on input "number" at bounding box center [1118, 287] width 79 height 25
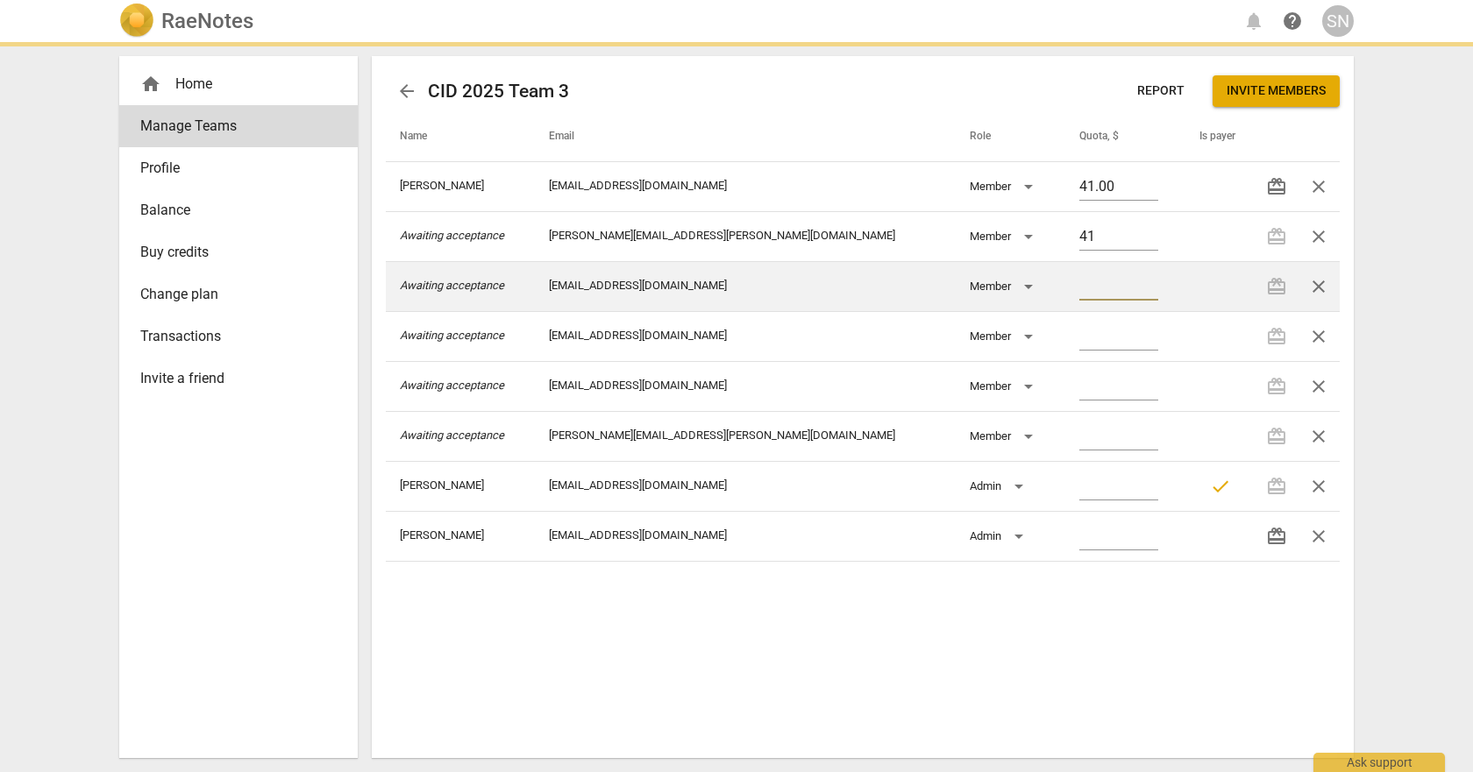
type input "41.00"
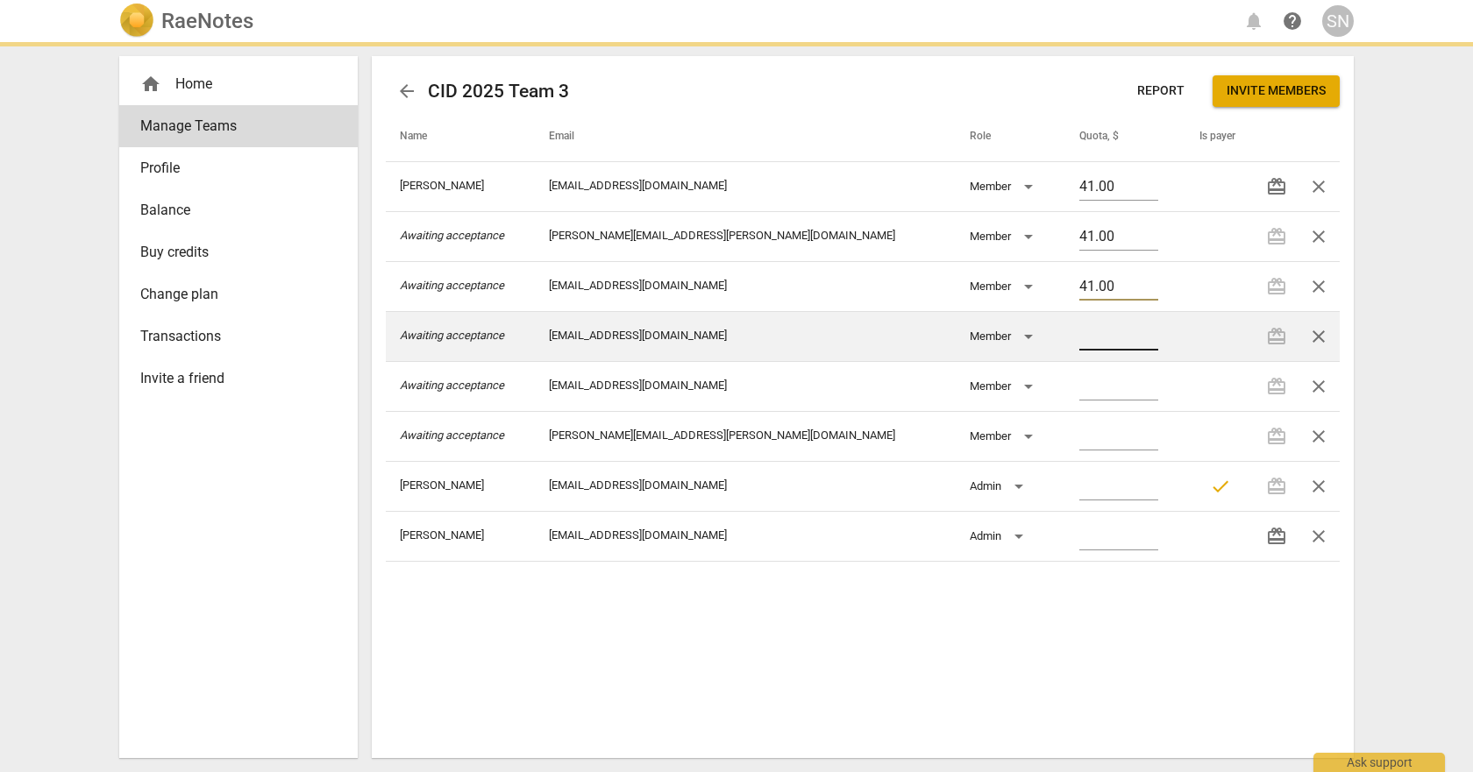
type input "41.00"
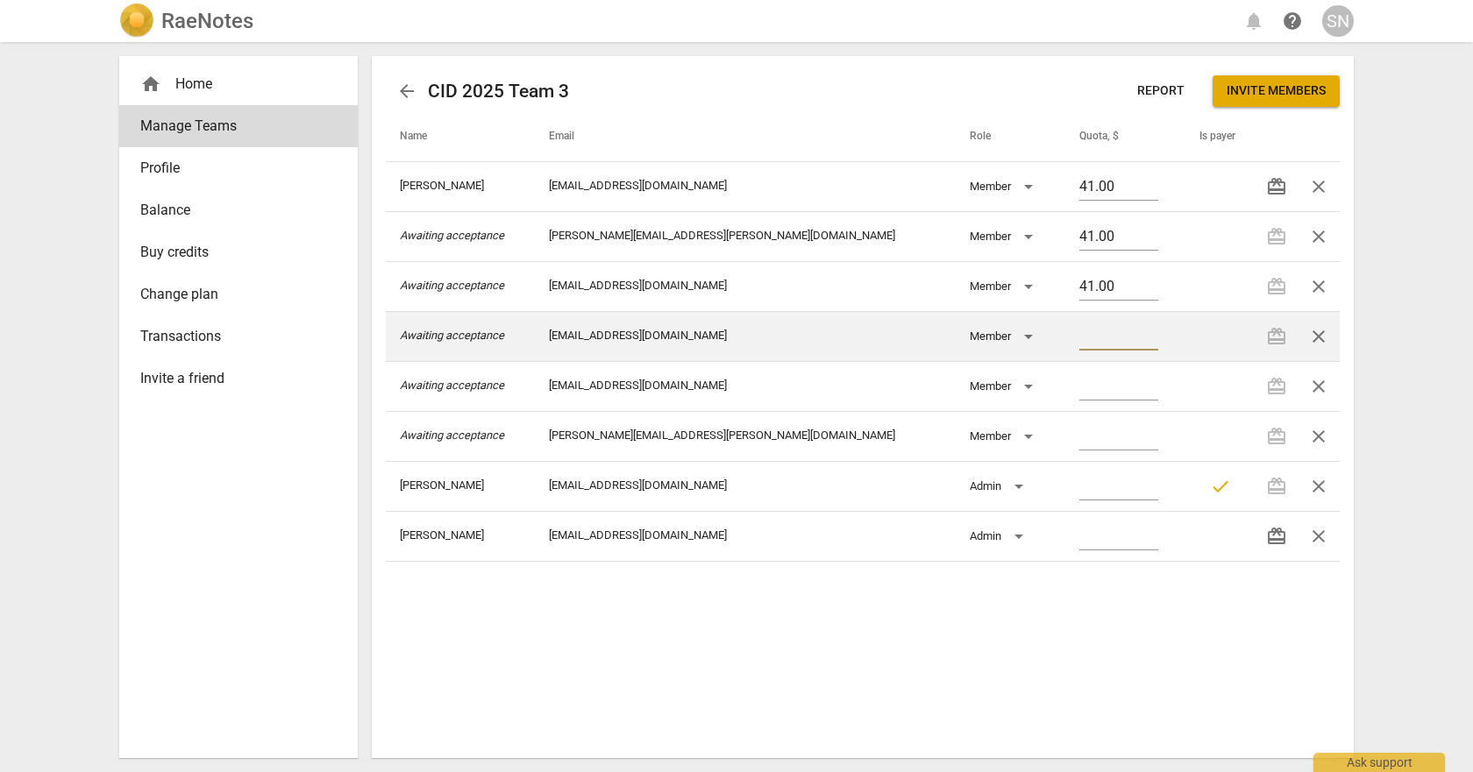
click at [1079, 334] on input "number" at bounding box center [1118, 337] width 79 height 25
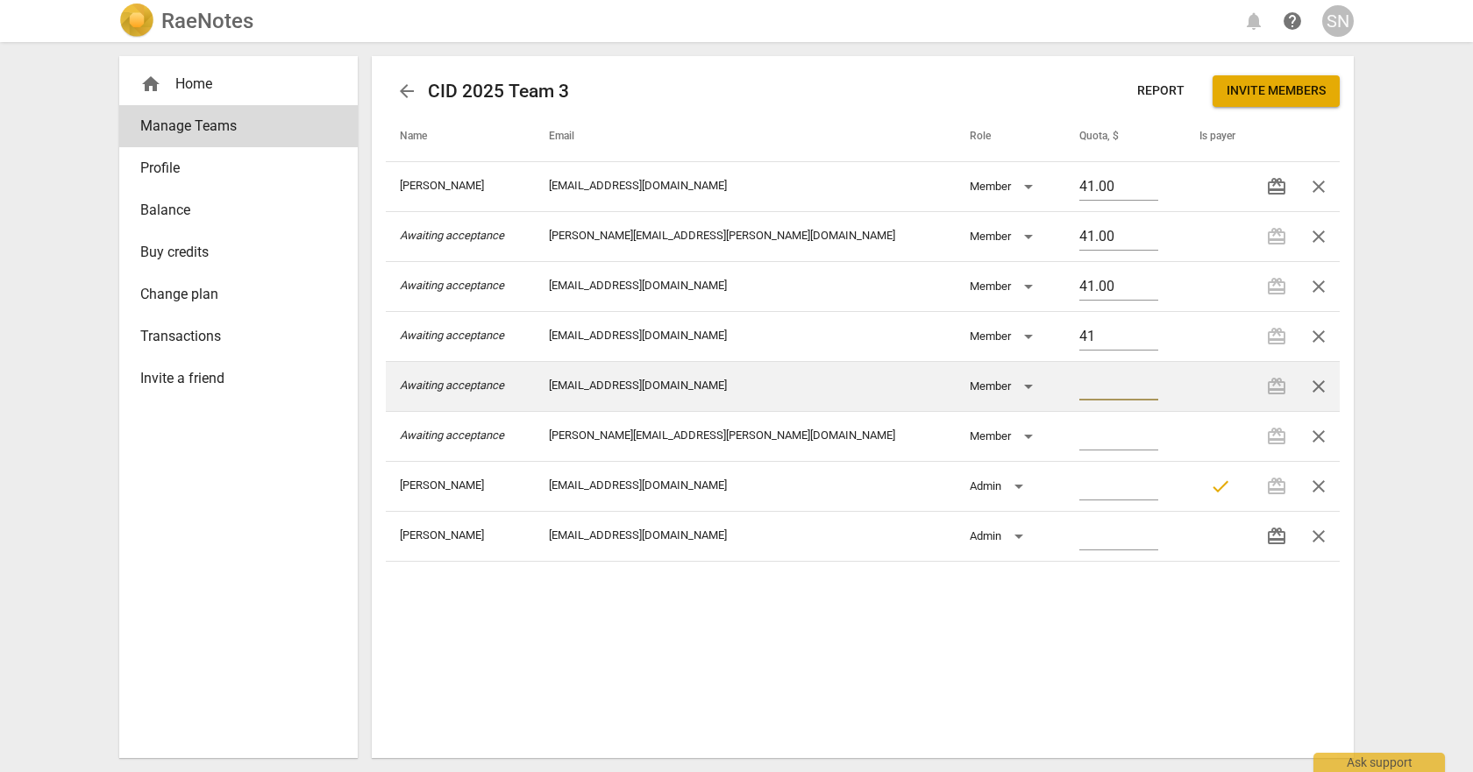
click at [1079, 387] on input "number" at bounding box center [1118, 387] width 79 height 25
type input "41.00"
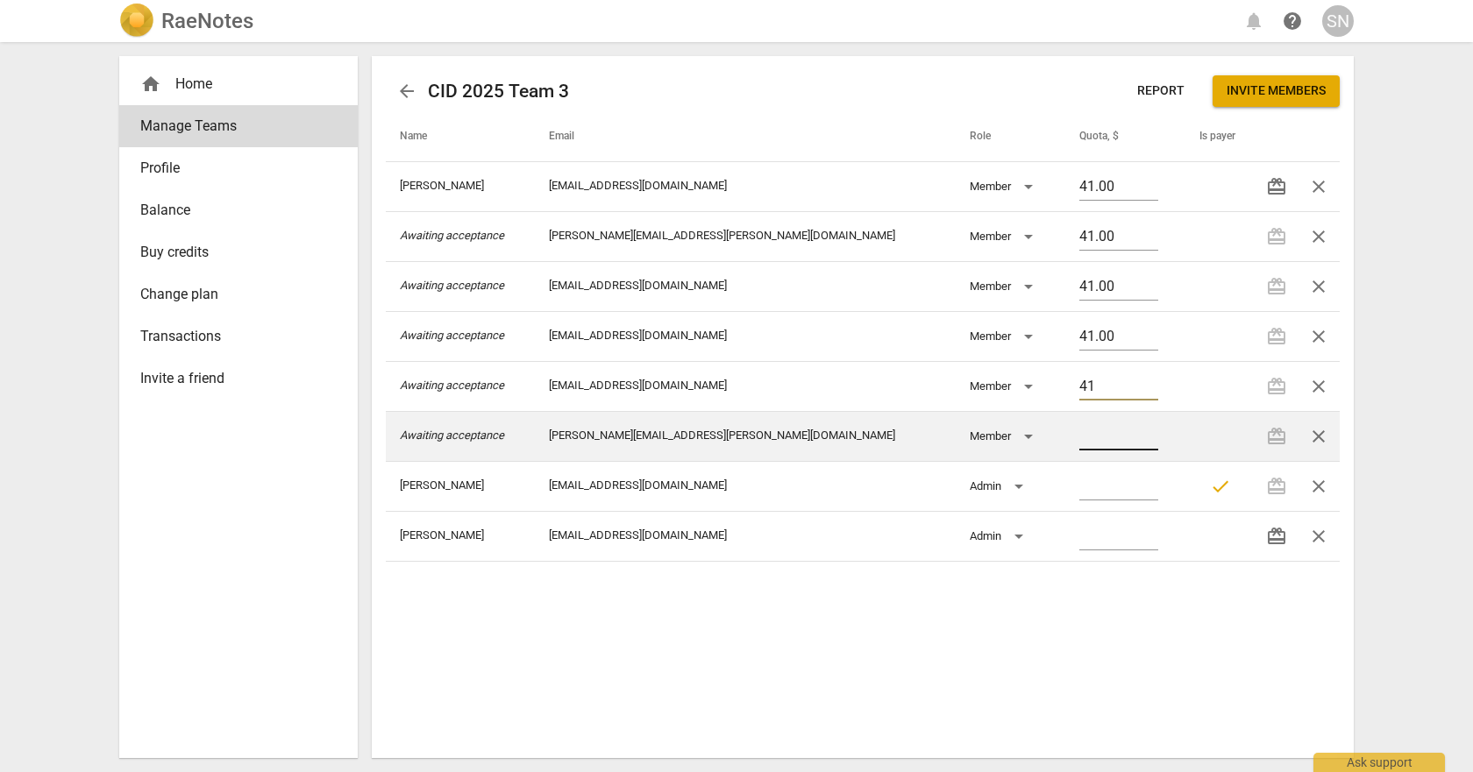
click at [1079, 429] on input "number" at bounding box center [1118, 437] width 79 height 25
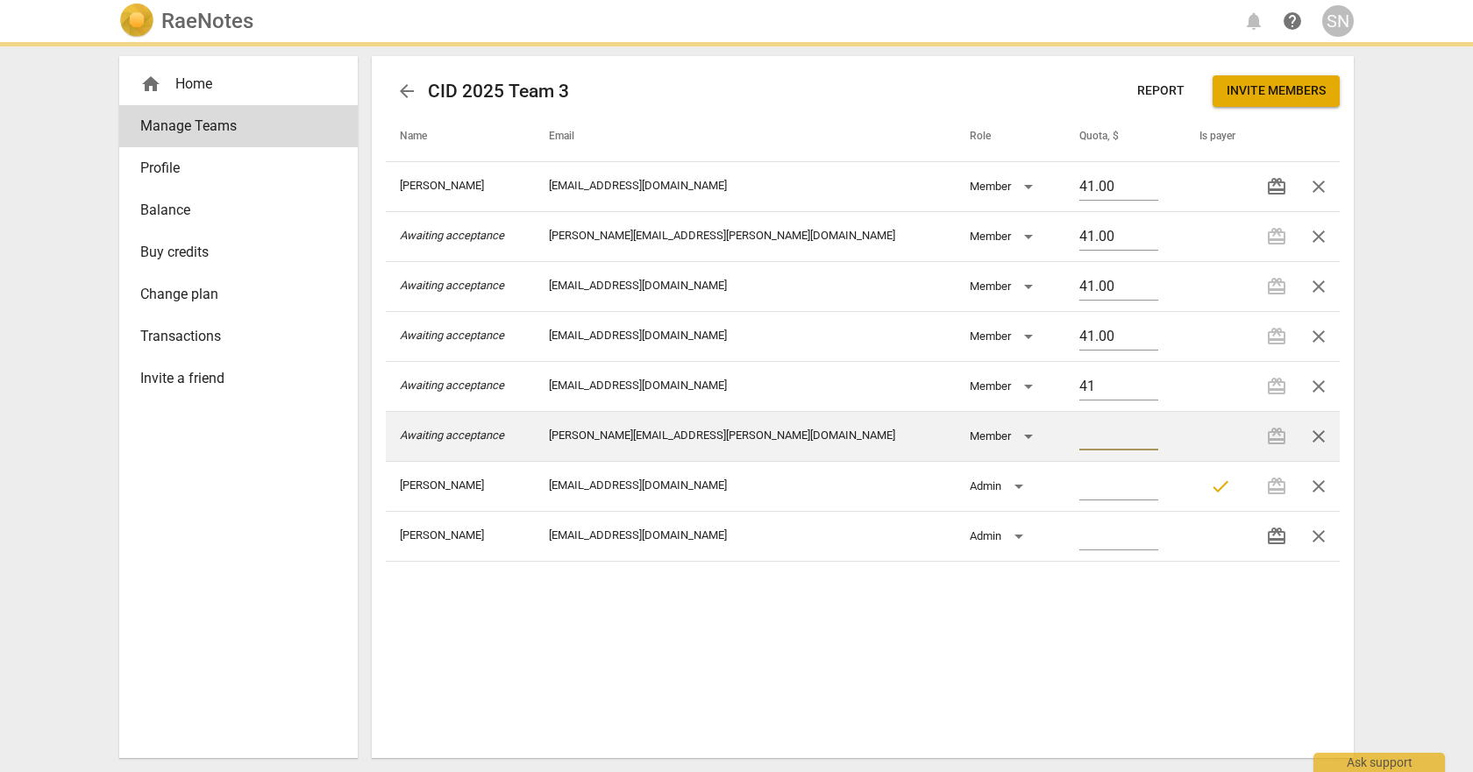
type input "41.00"
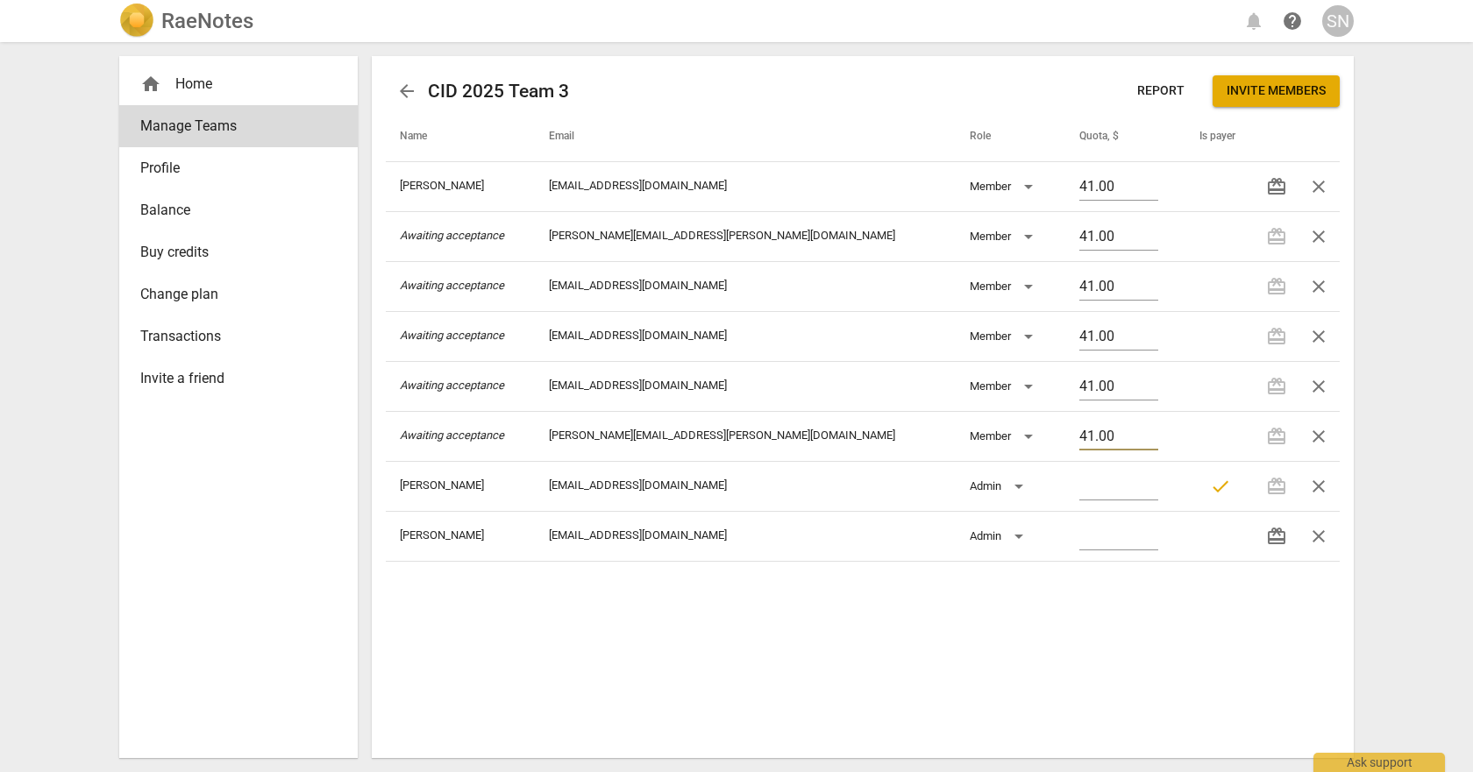
type input "41.00"
click at [399, 83] on span "arrow_back" at bounding box center [406, 91] width 21 height 21
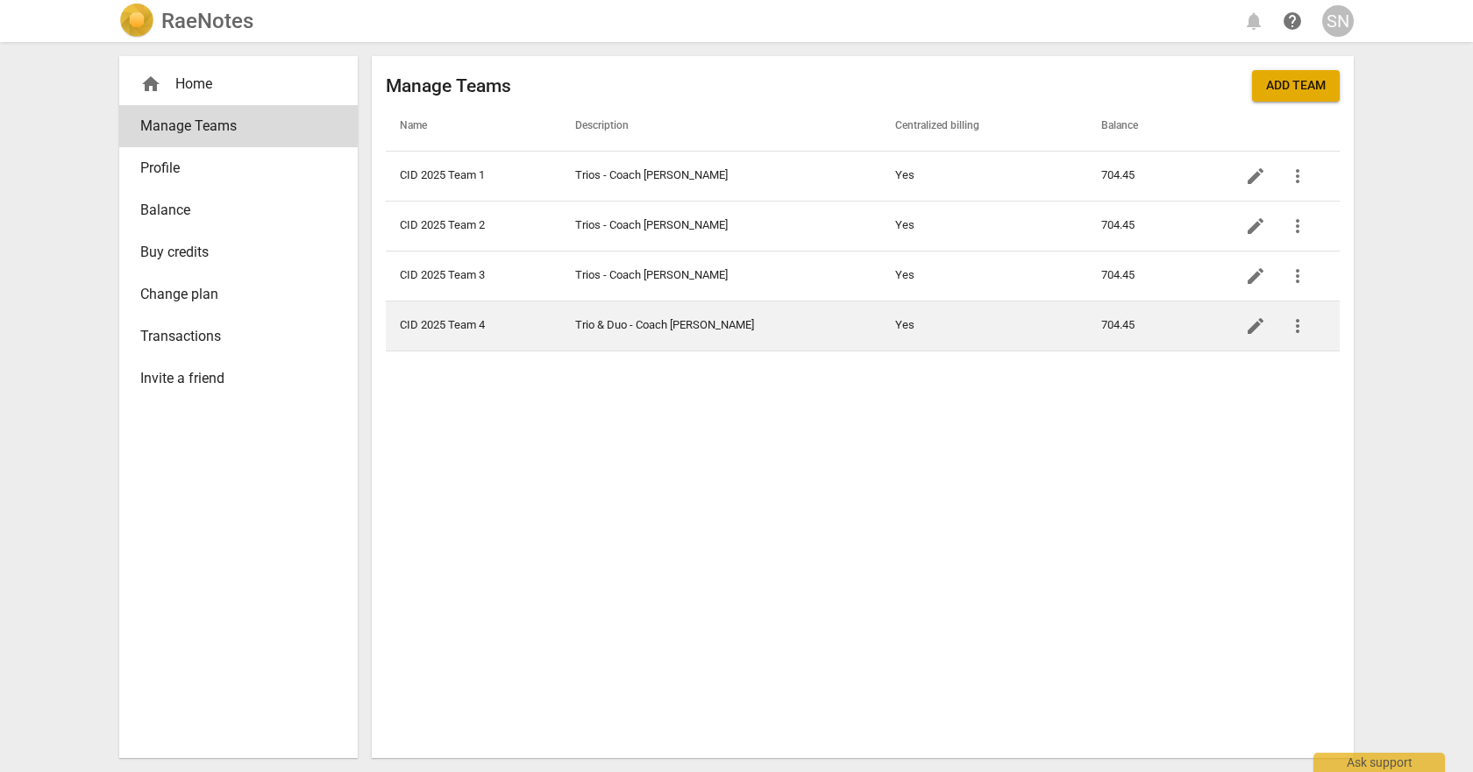
click at [482, 323] on td "CID 2025 Team 4" at bounding box center [473, 326] width 175 height 50
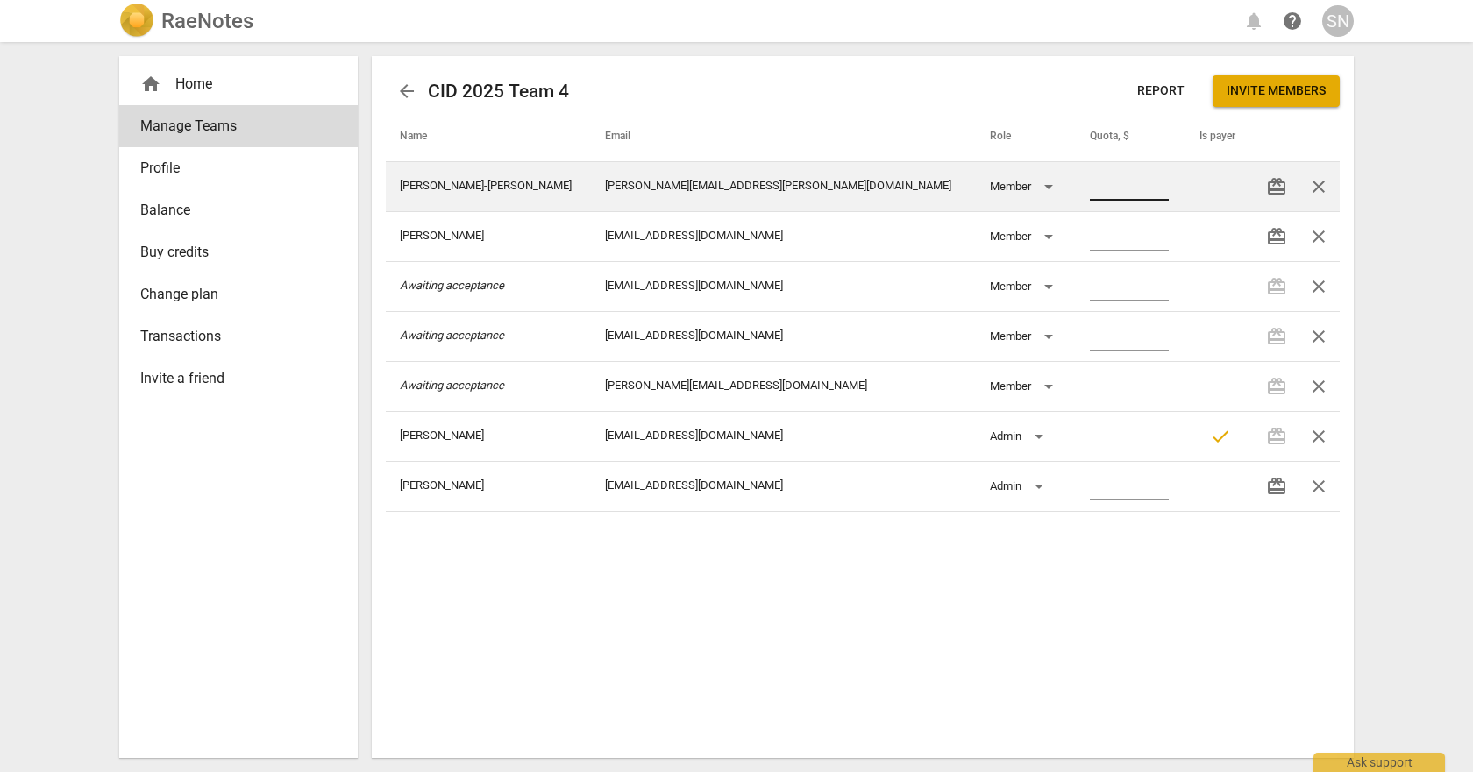
click at [1090, 182] on input "number" at bounding box center [1129, 187] width 79 height 25
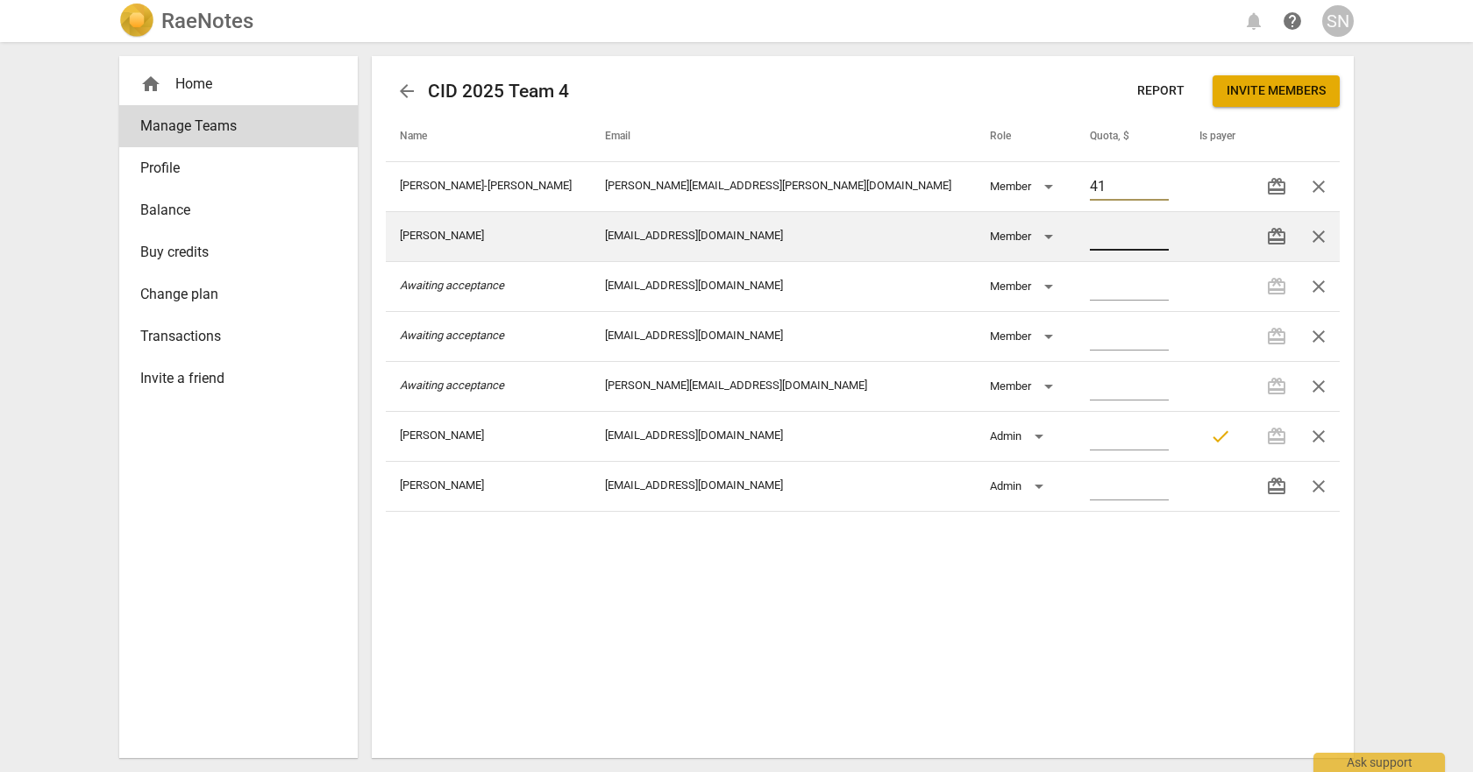
click at [1090, 236] on input "number" at bounding box center [1129, 237] width 79 height 25
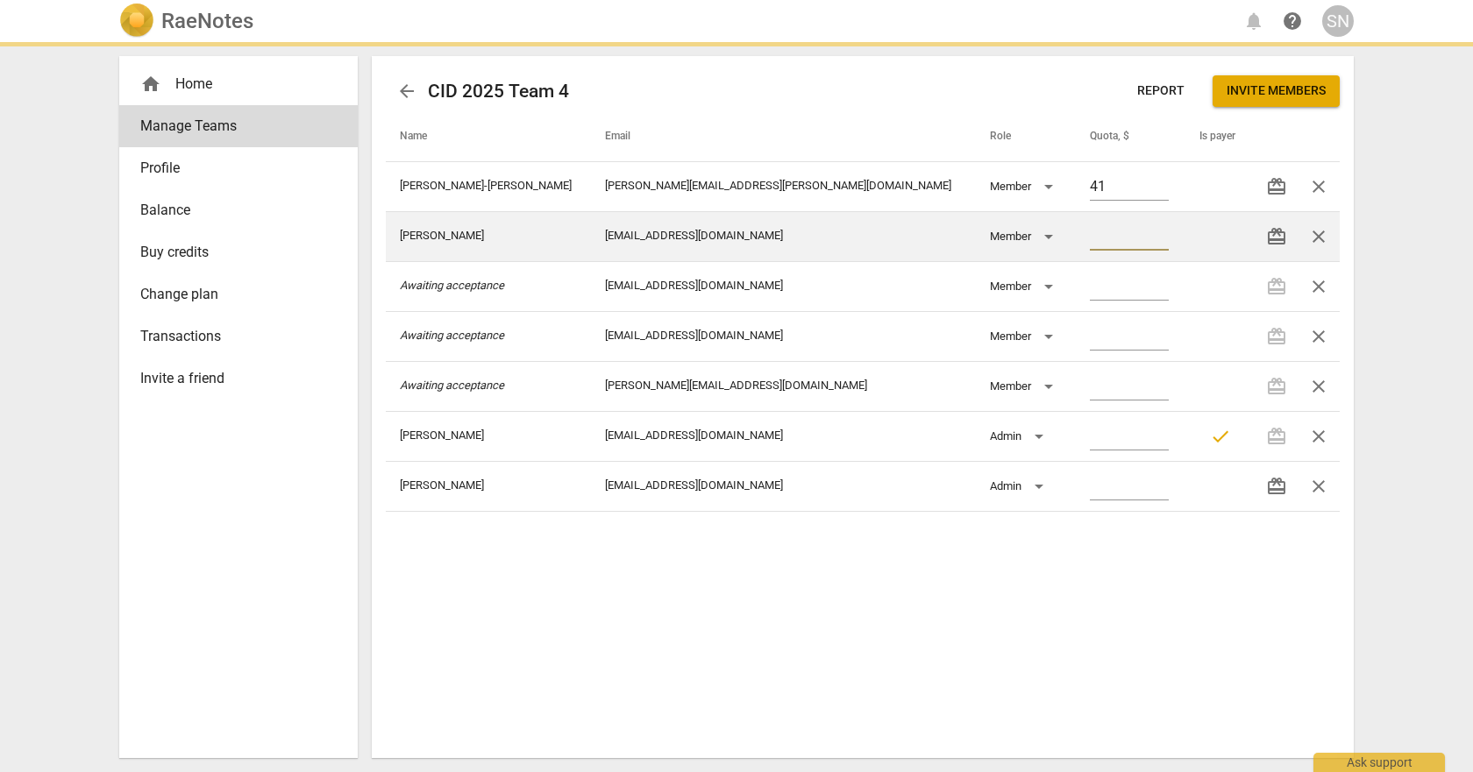
type input "41.00"
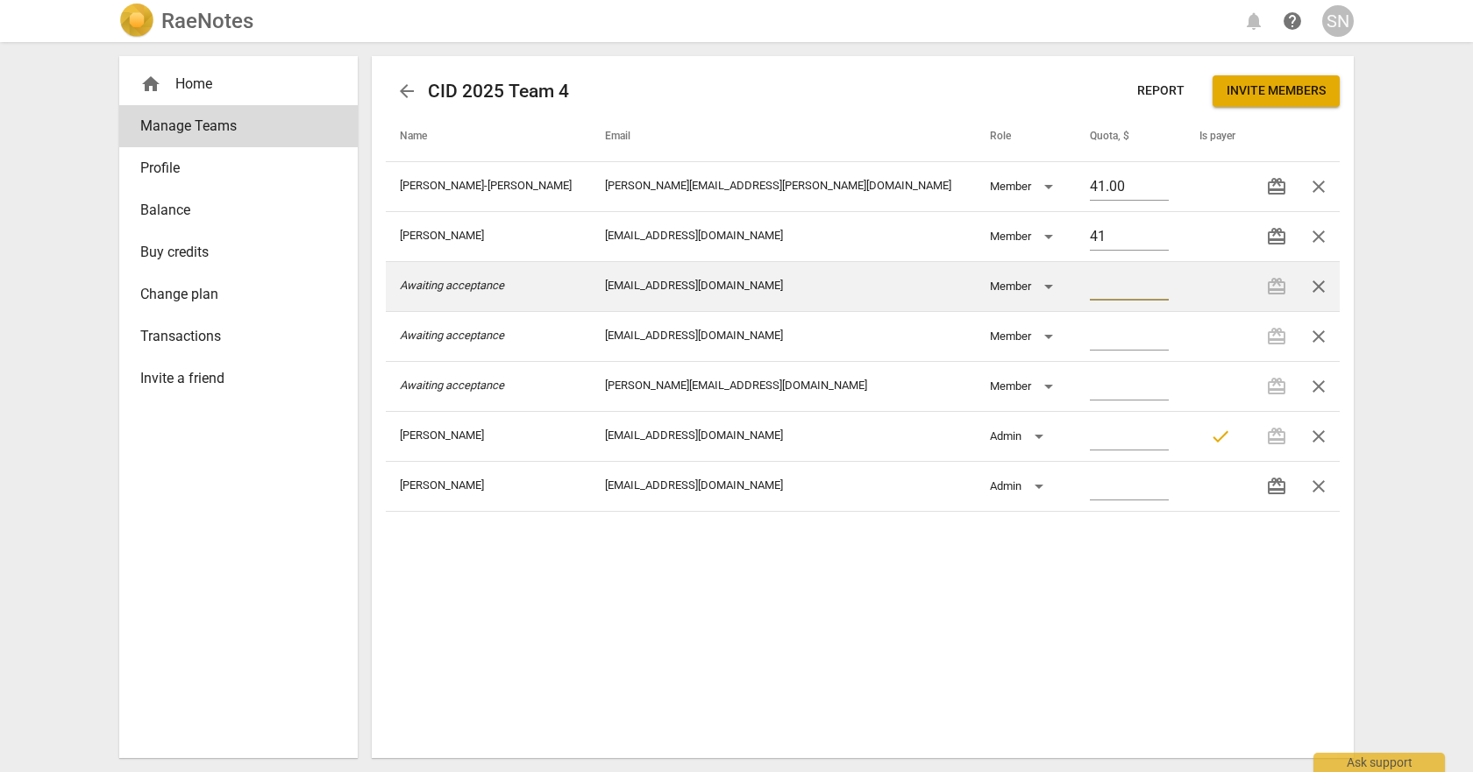
click at [1090, 282] on input "number" at bounding box center [1129, 287] width 79 height 25
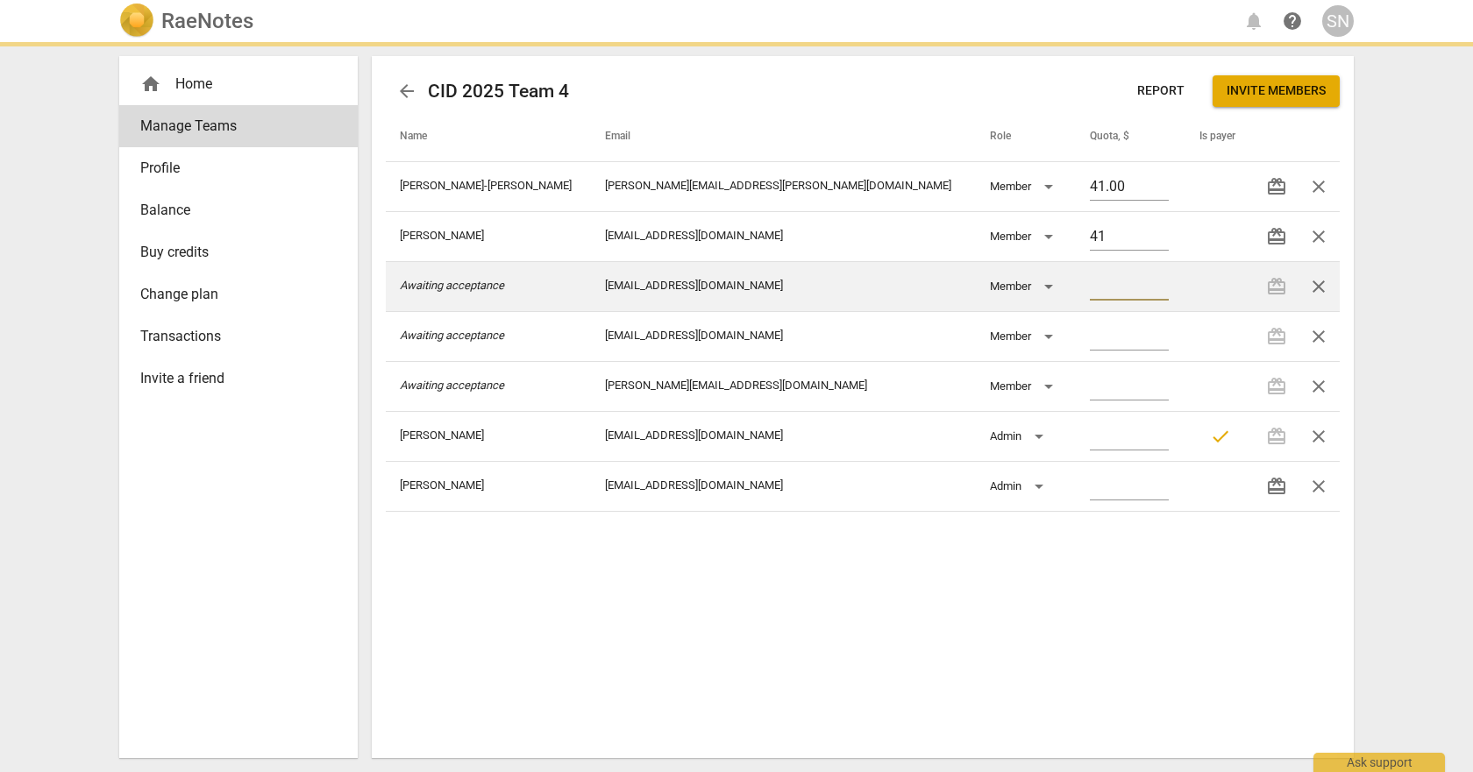
type input "41.00"
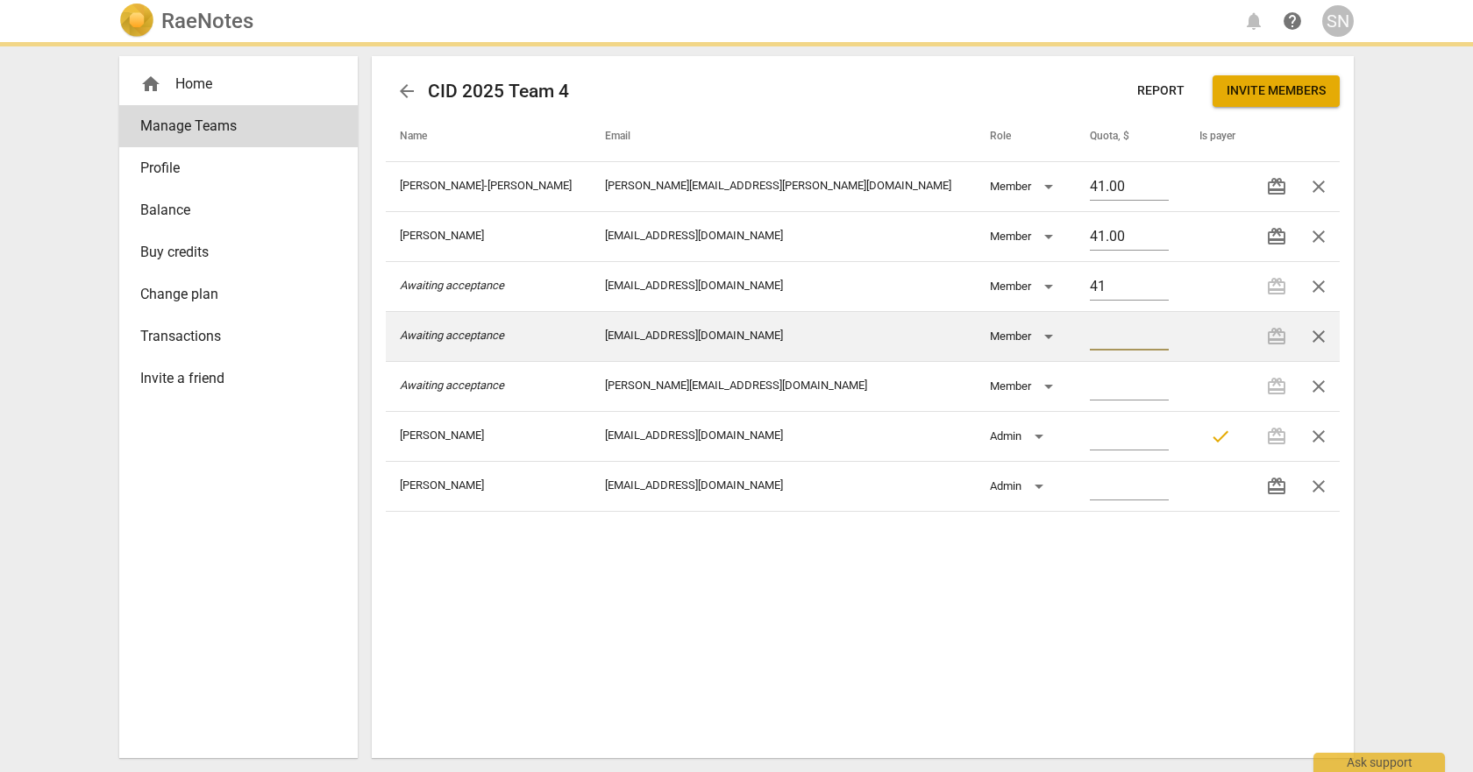
click at [1090, 338] on input "number" at bounding box center [1129, 337] width 79 height 25
type input "41.00"
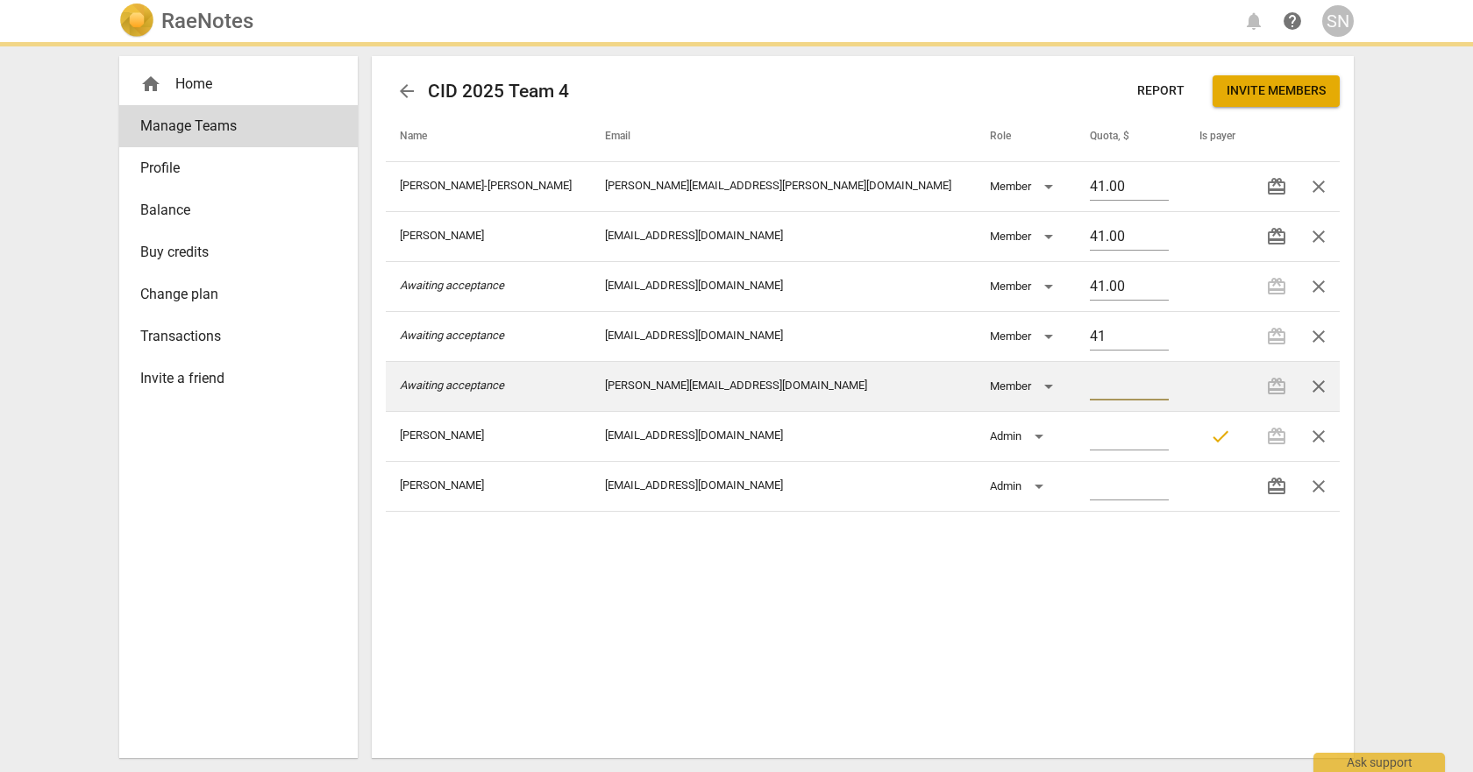
type input "41.00"
click at [1090, 381] on input "number" at bounding box center [1129, 387] width 79 height 25
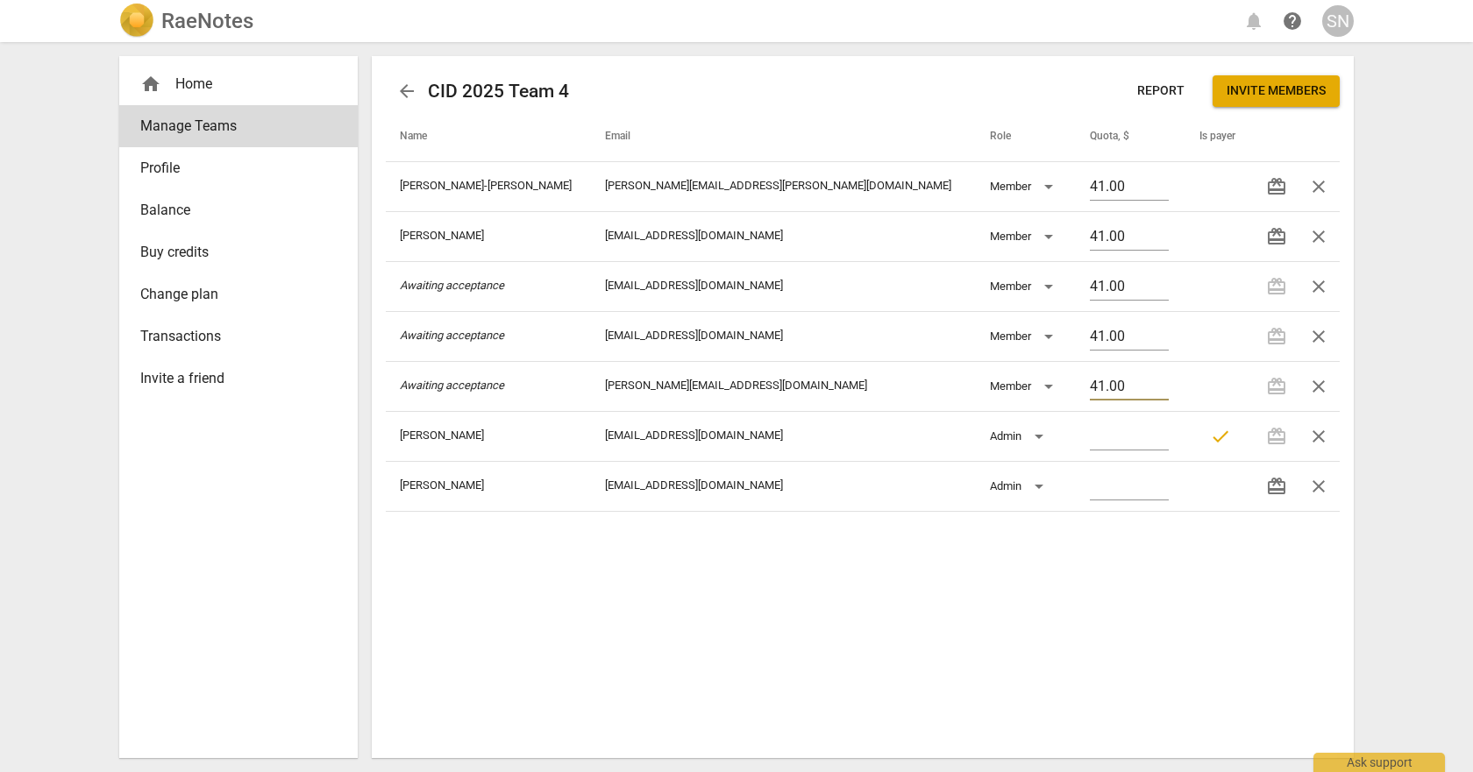
type input "41.00"
click at [201, 87] on div "home Home" at bounding box center [231, 84] width 182 height 21
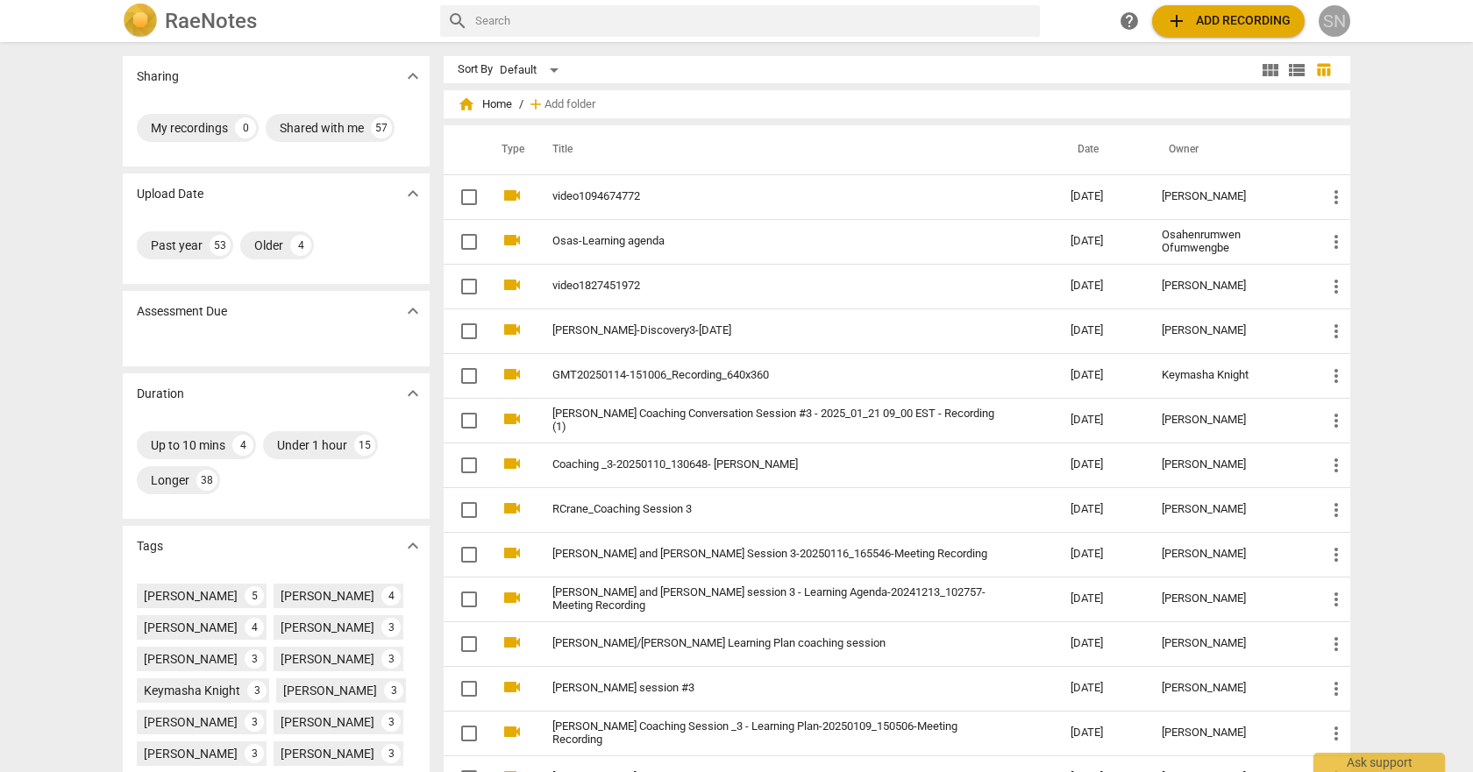
click at [1331, 17] on div "SN" at bounding box center [1335, 21] width 32 height 32
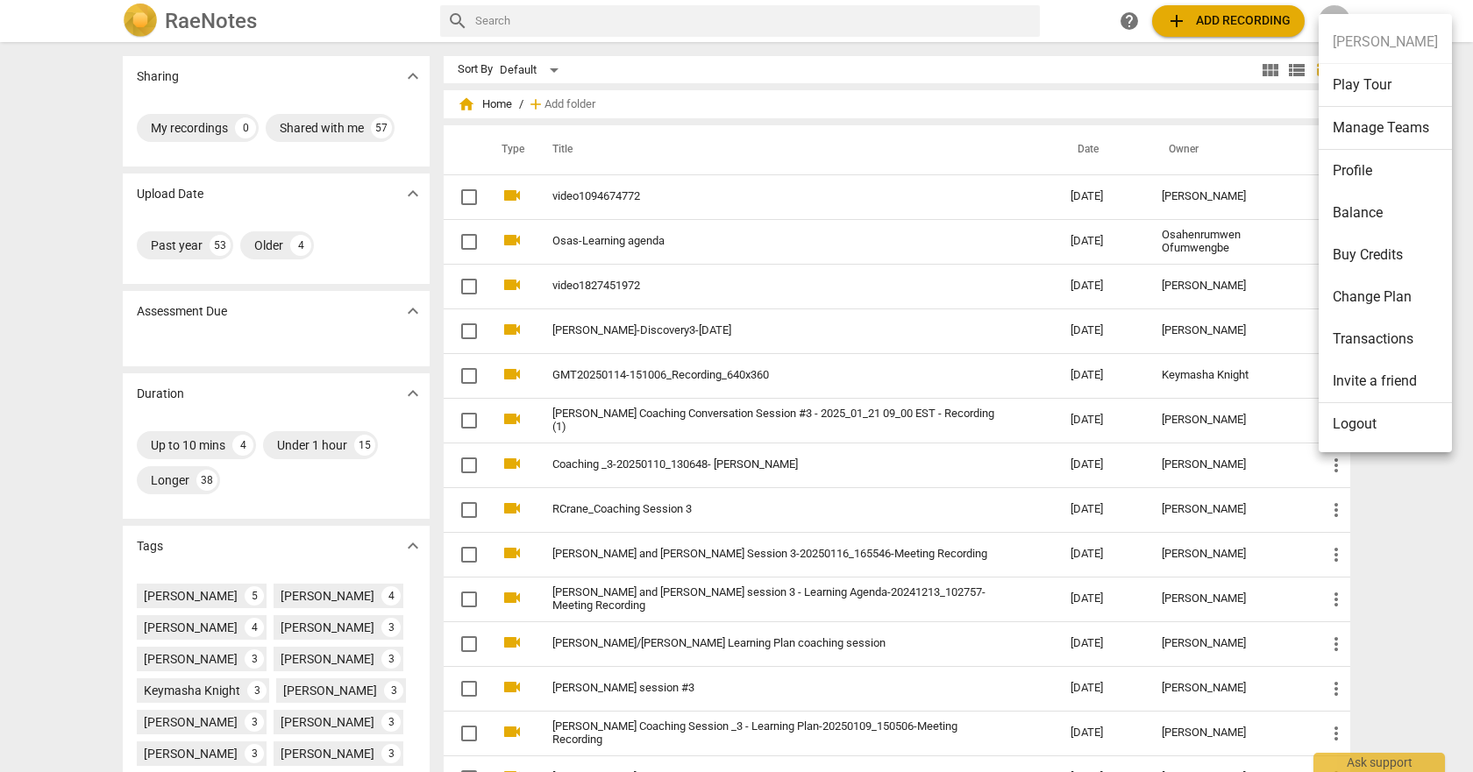
click at [1380, 125] on li "Manage Teams" at bounding box center [1385, 128] width 133 height 43
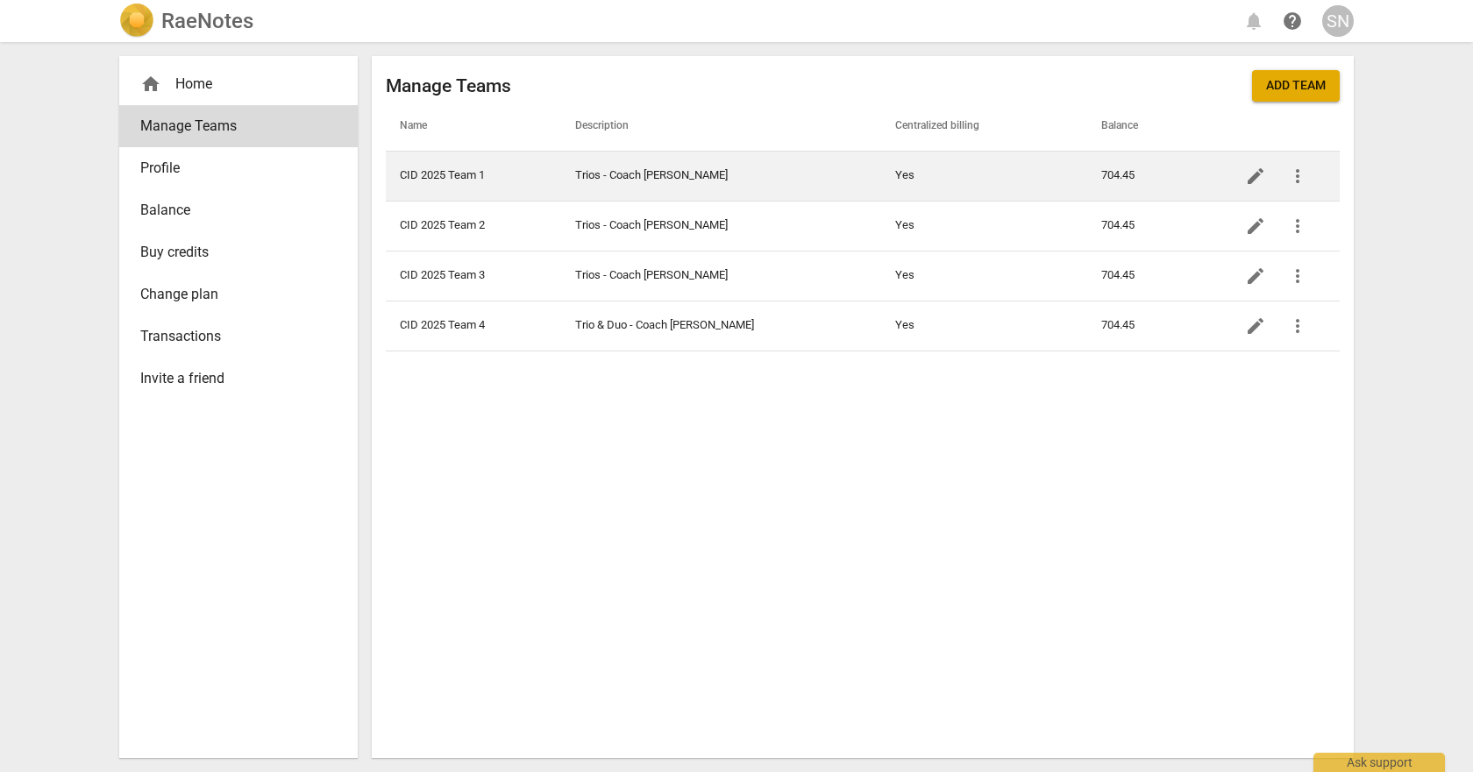
click at [681, 176] on td "Trios - Coach [PERSON_NAME]" at bounding box center [721, 176] width 320 height 50
